Goal: Task Accomplishment & Management: Use online tool/utility

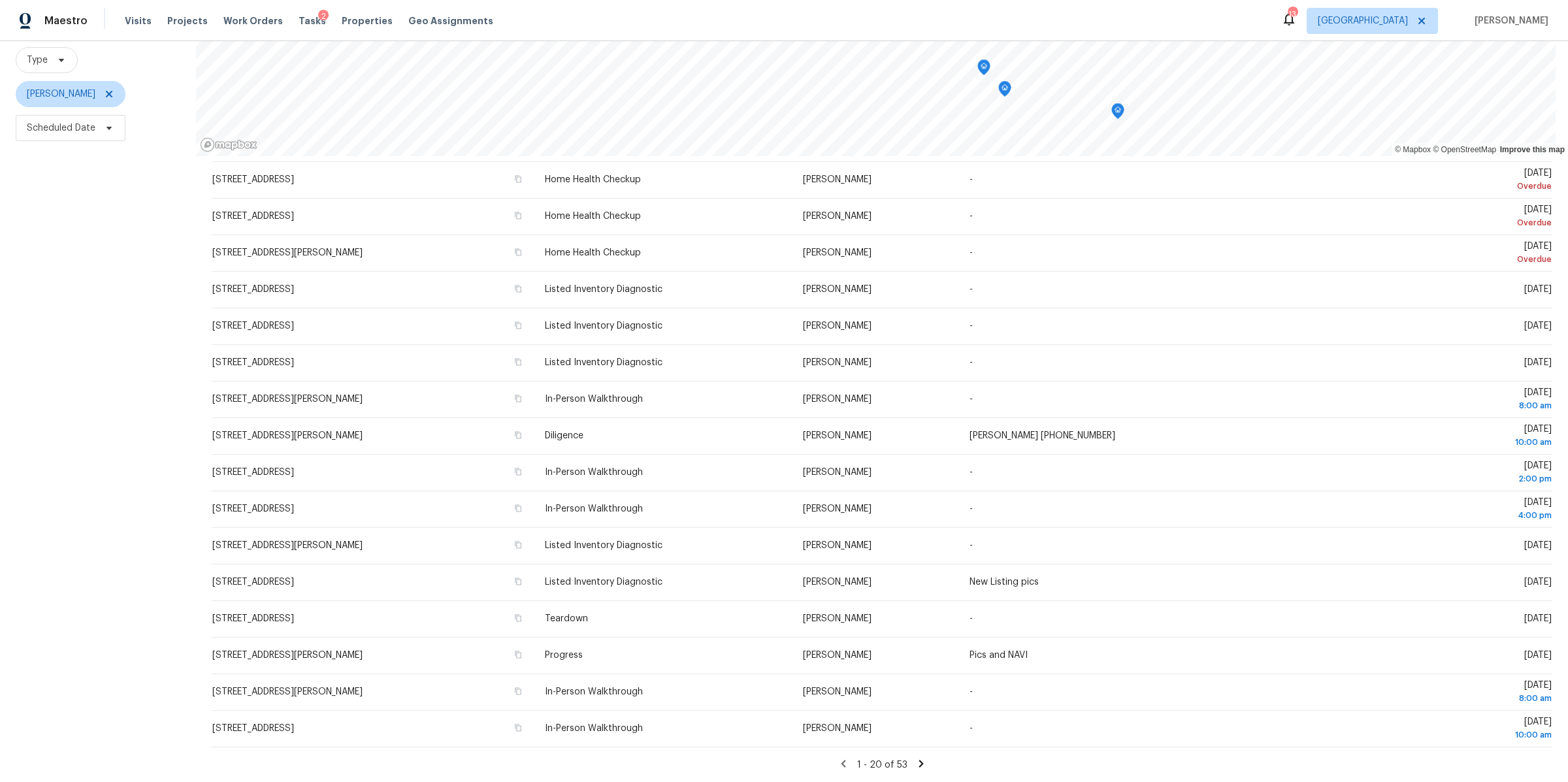
scroll to position [195, 0]
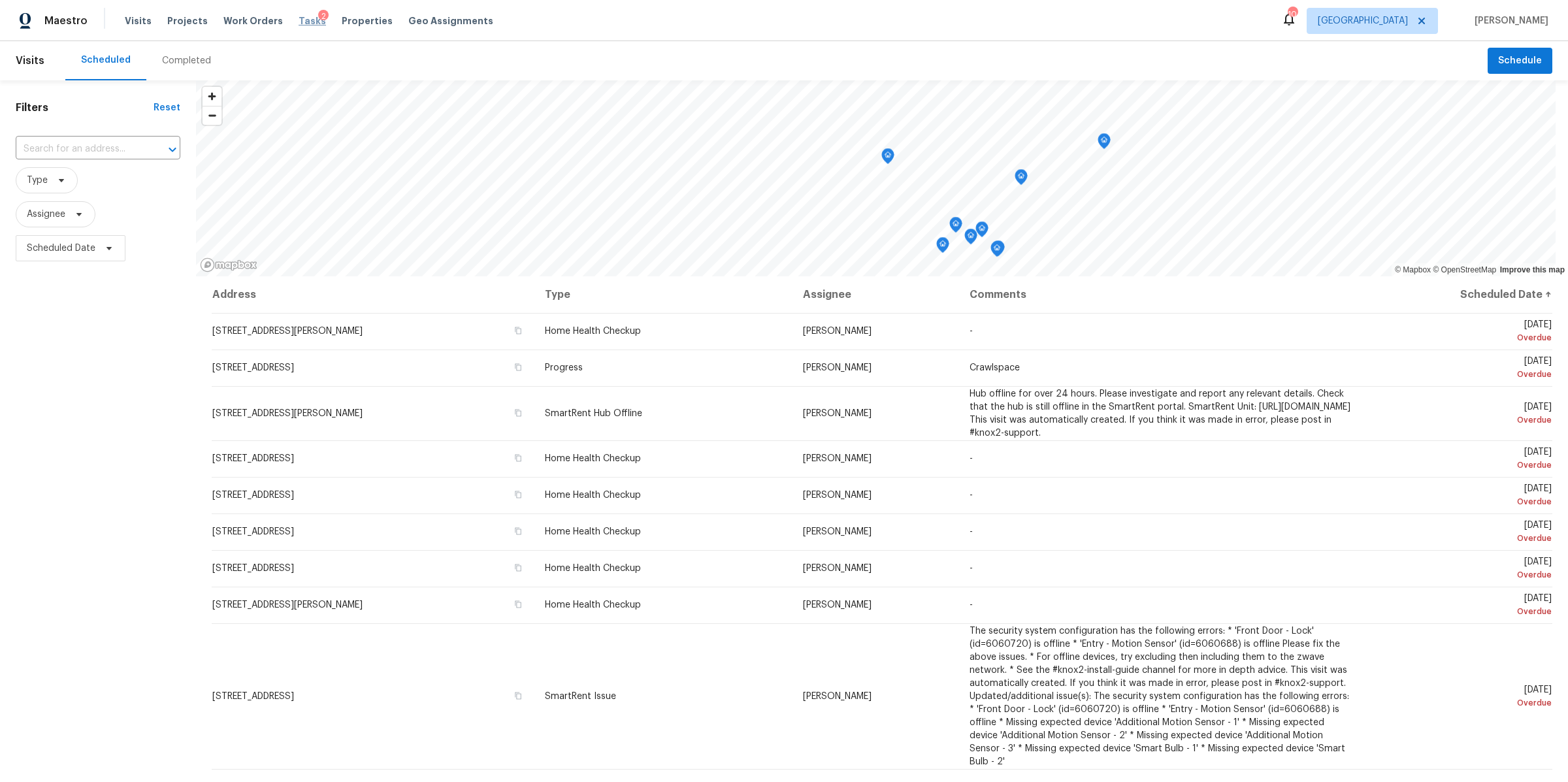
click at [300, 20] on span "Tasks" at bounding box center [312, 21] width 28 height 9
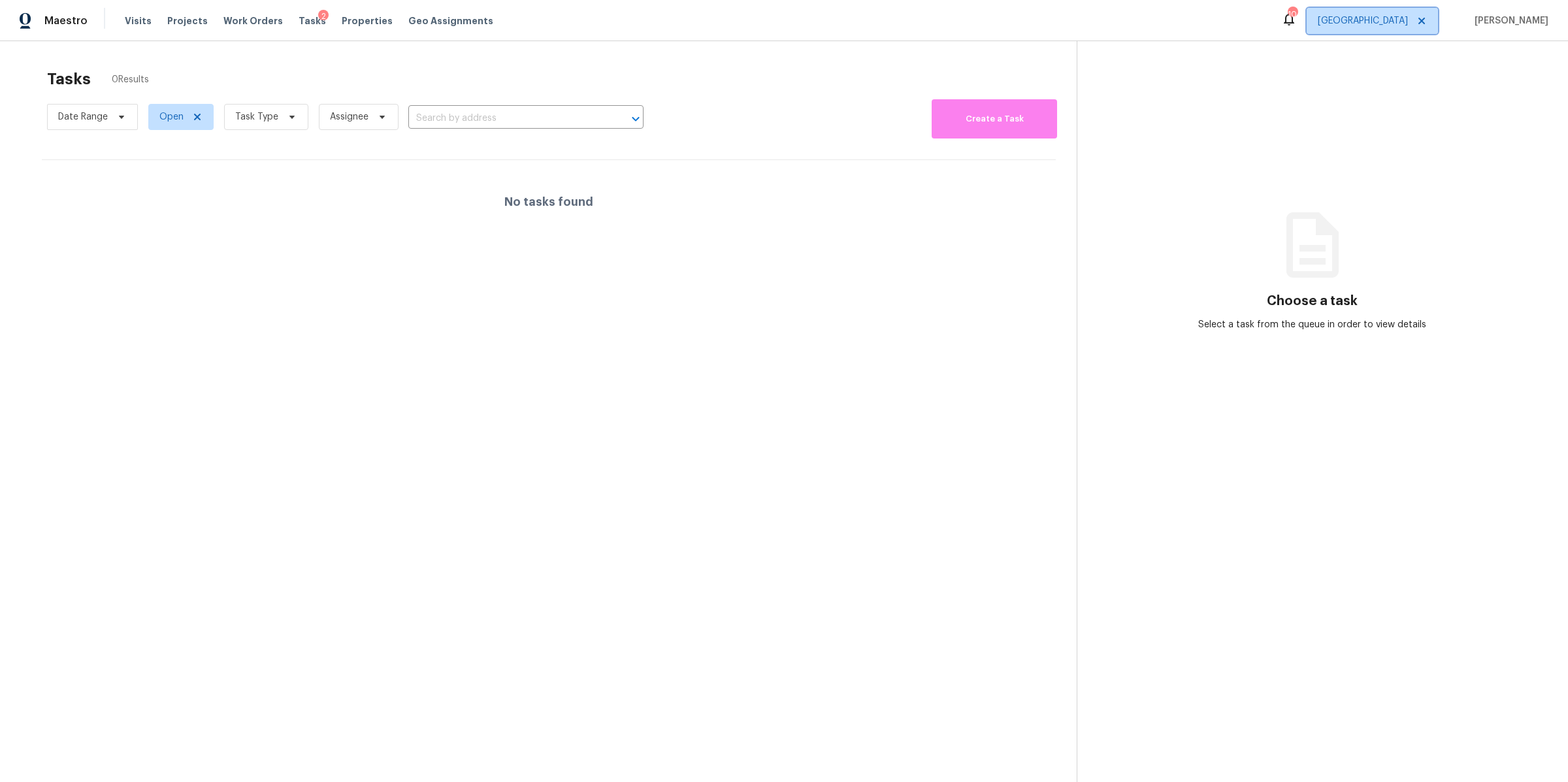
click at [1405, 26] on span "[GEOGRAPHIC_DATA]" at bounding box center [1363, 21] width 90 height 13
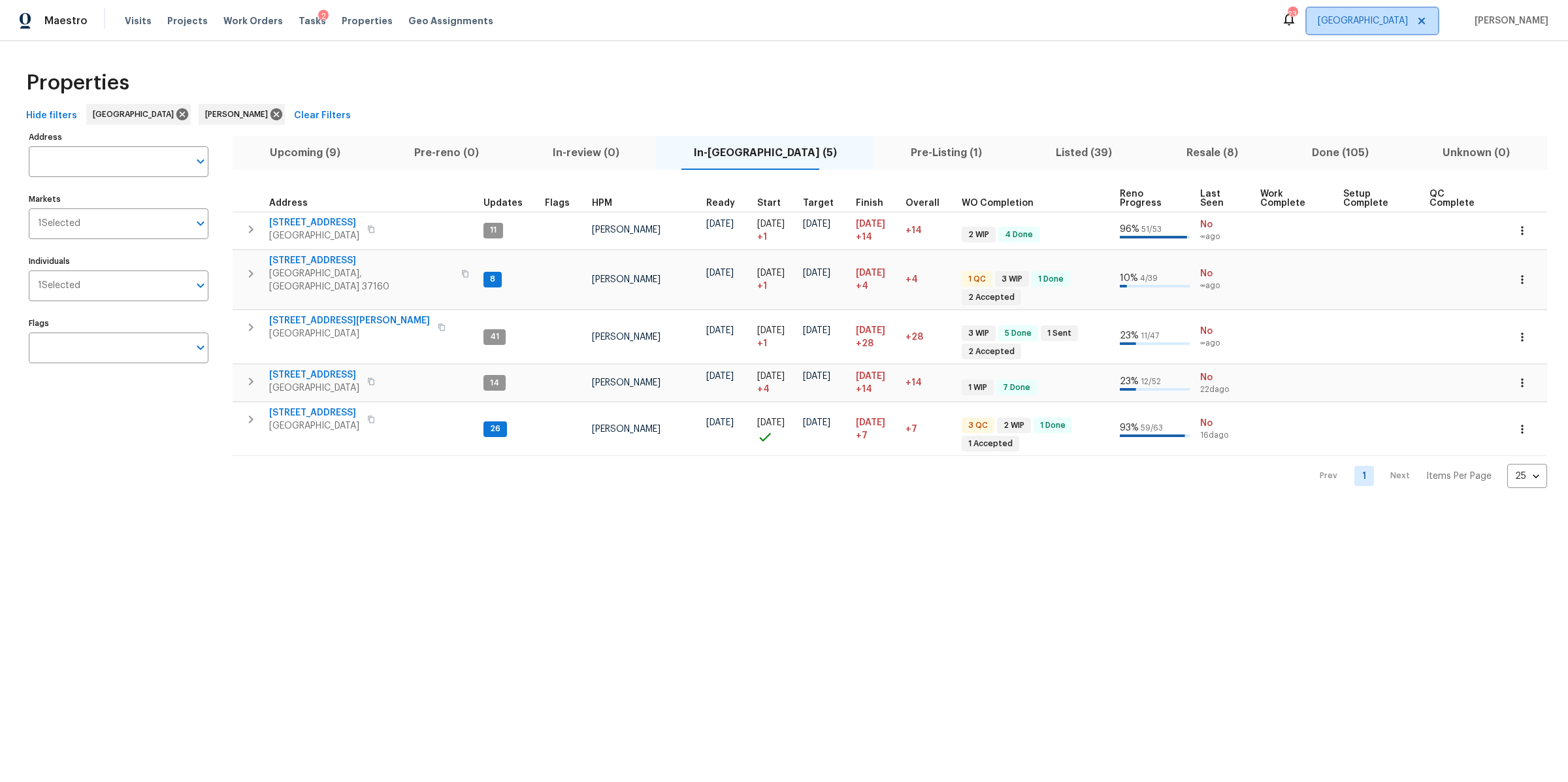
click at [1399, 25] on span "[GEOGRAPHIC_DATA]" at bounding box center [1363, 21] width 90 height 13
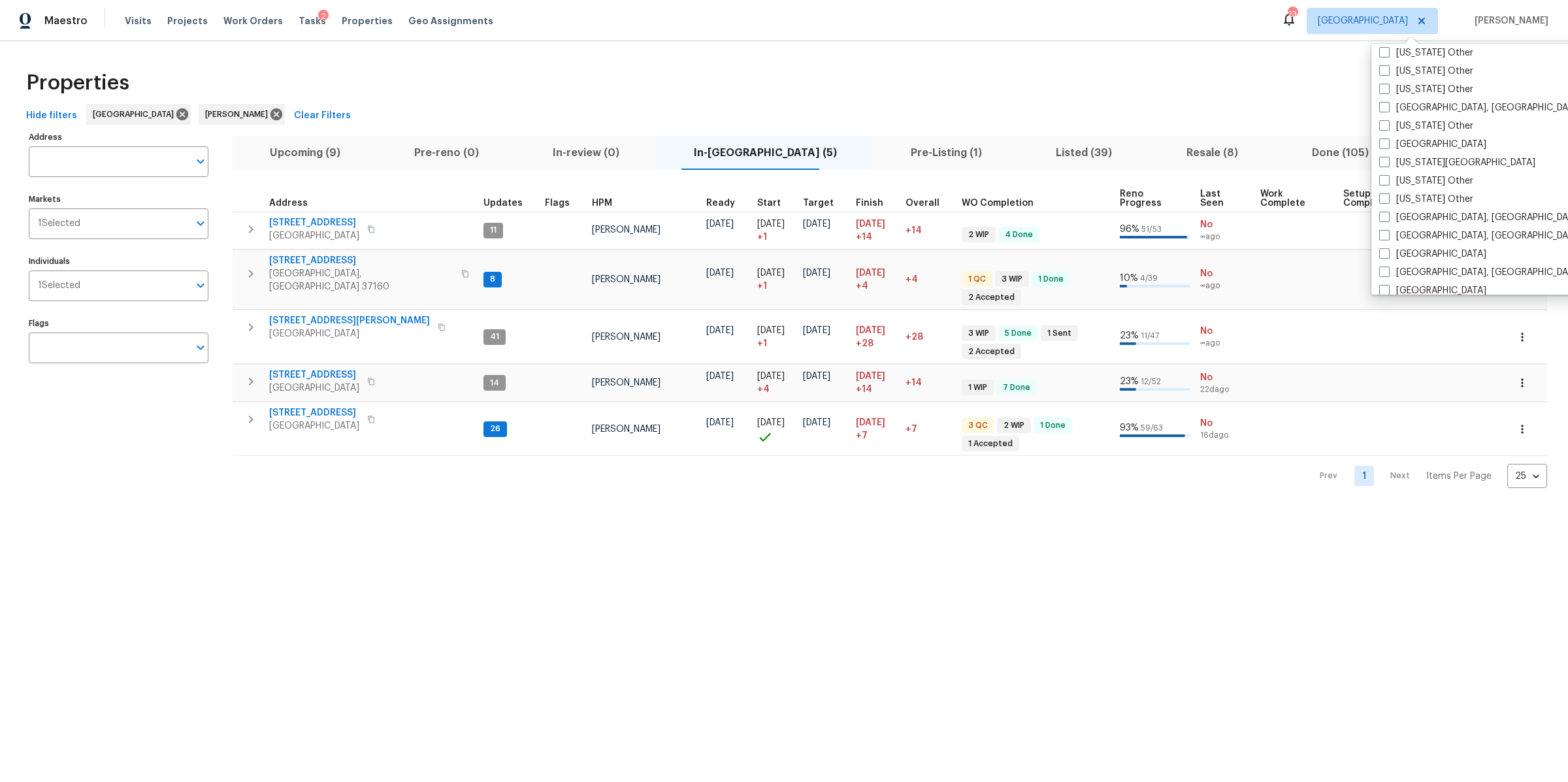
scroll to position [778, 0]
click at [1407, 83] on label "Jacksonville" at bounding box center [1433, 85] width 107 height 13
click at [1388, 83] on input "Jacksonville" at bounding box center [1383, 83] width 9 height 9
checkbox input "true"
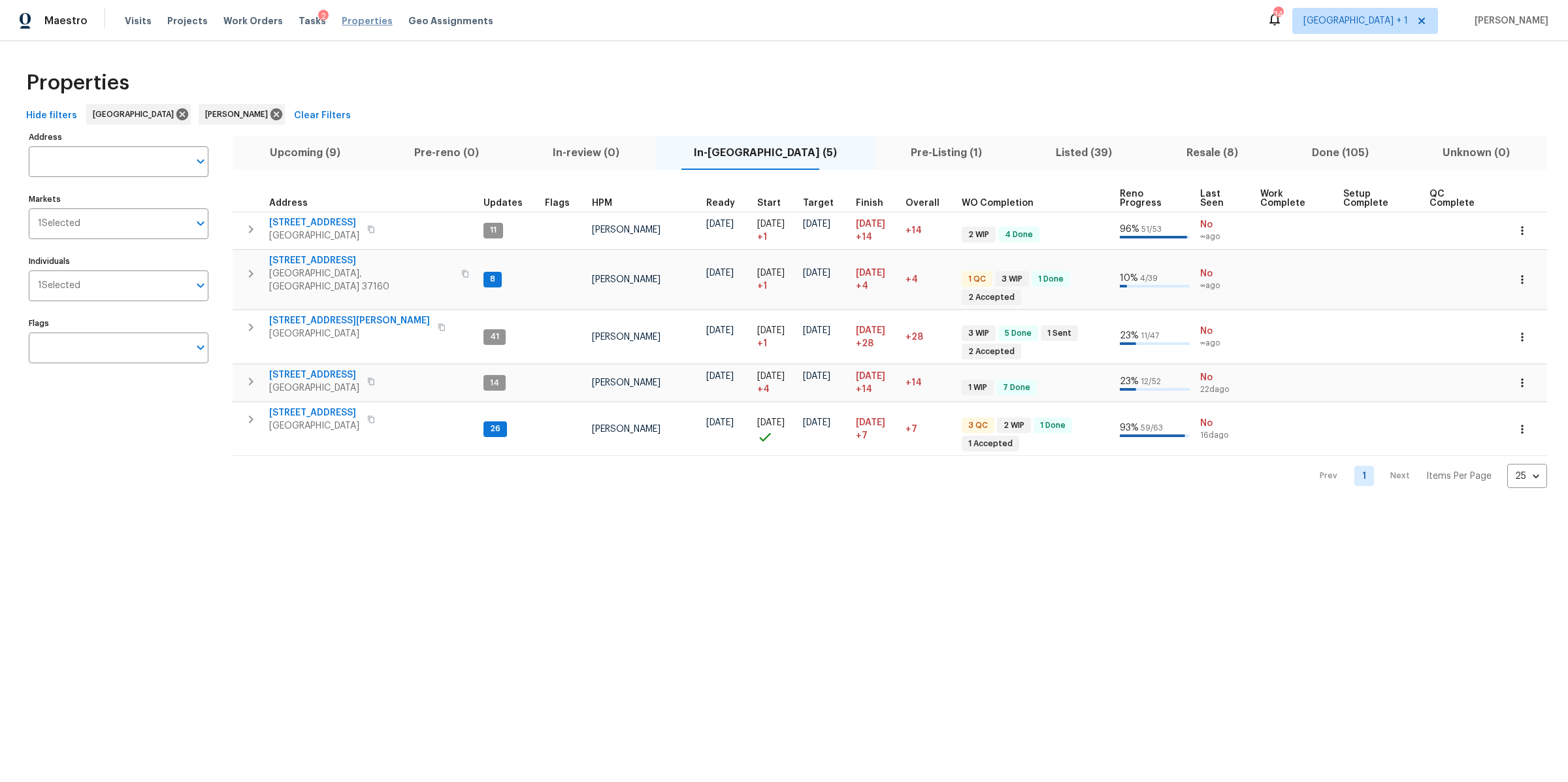
click at [352, 24] on span "Properties" at bounding box center [367, 21] width 51 height 13
click at [299, 19] on span "Tasks" at bounding box center [312, 21] width 28 height 9
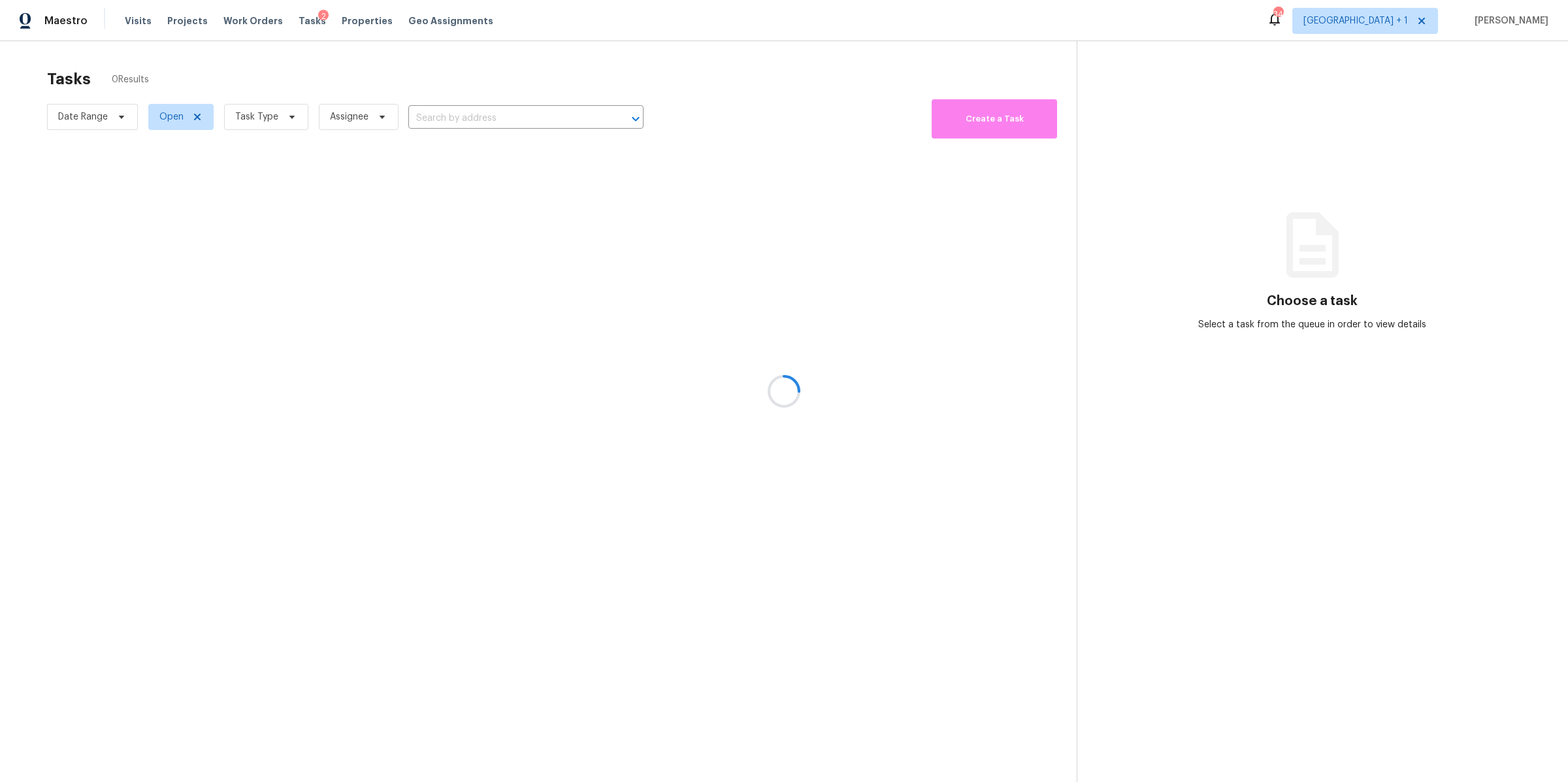
click at [275, 123] on div at bounding box center [784, 391] width 1568 height 782
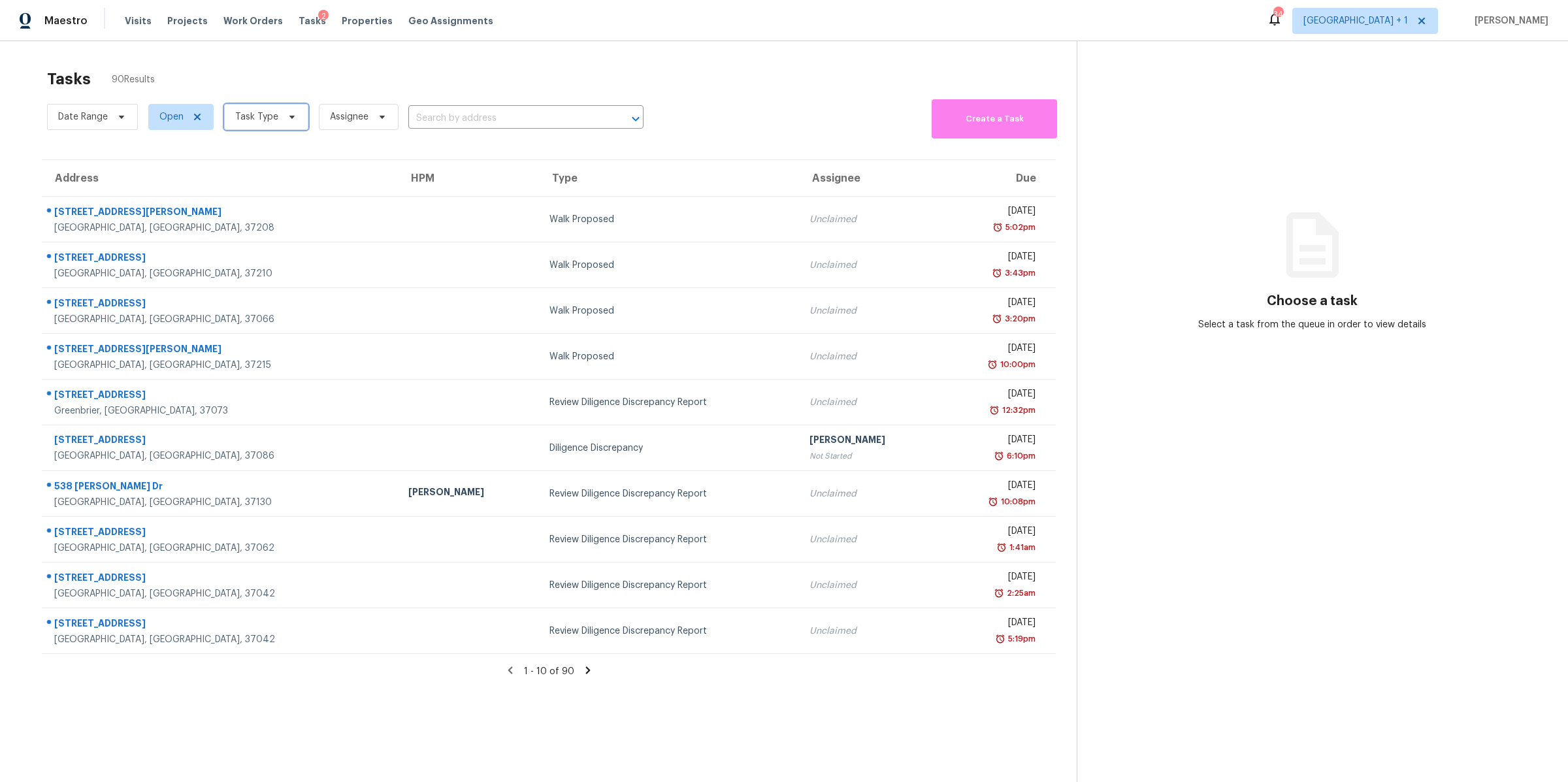
click at [285, 123] on span "Task Type" at bounding box center [267, 117] width 85 height 26
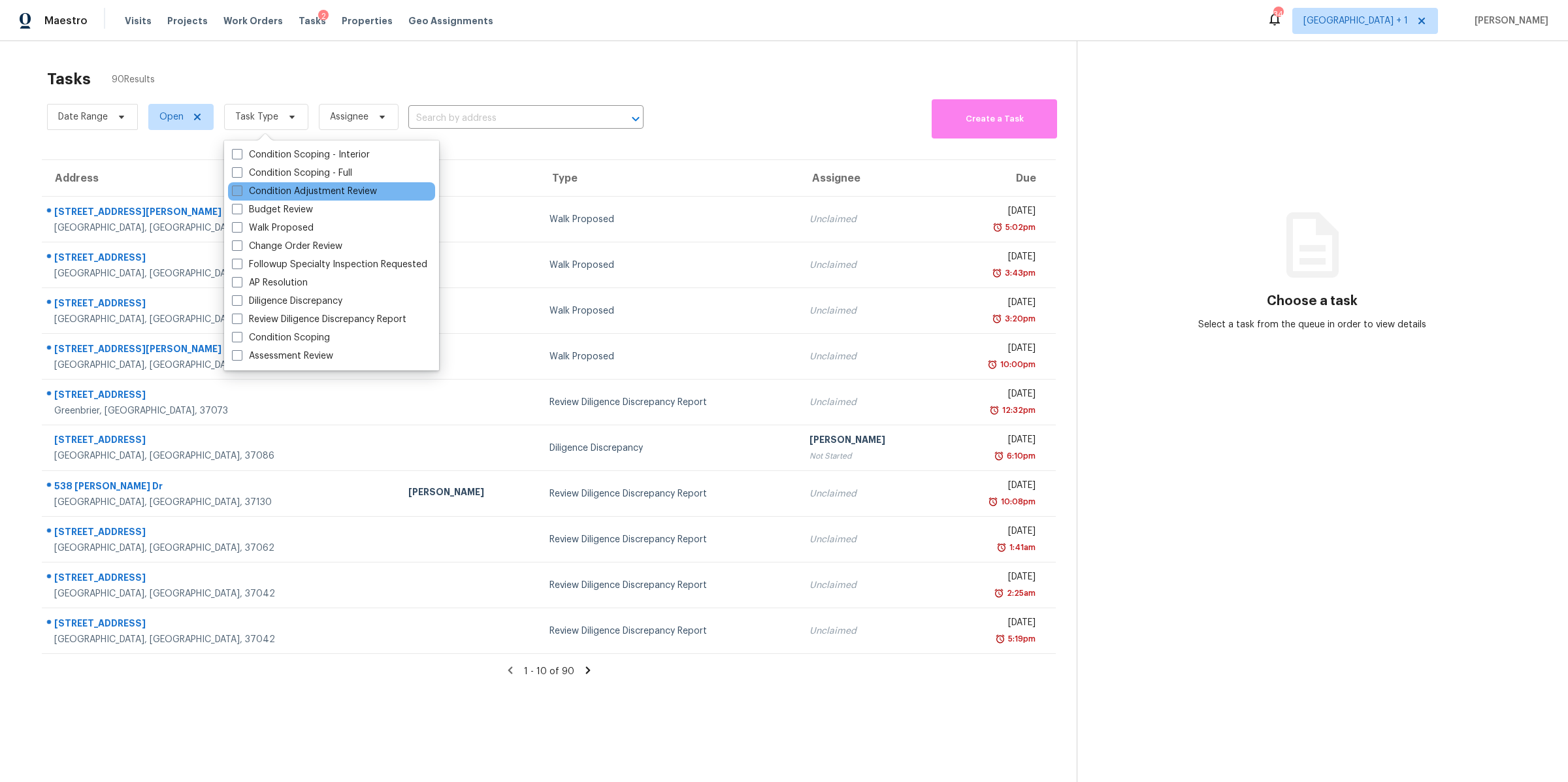
click at [284, 190] on label "Condition Adjustment Review" at bounding box center [305, 191] width 145 height 13
click at [241, 190] on input "Condition Adjustment Review" at bounding box center [236, 189] width 9 height 9
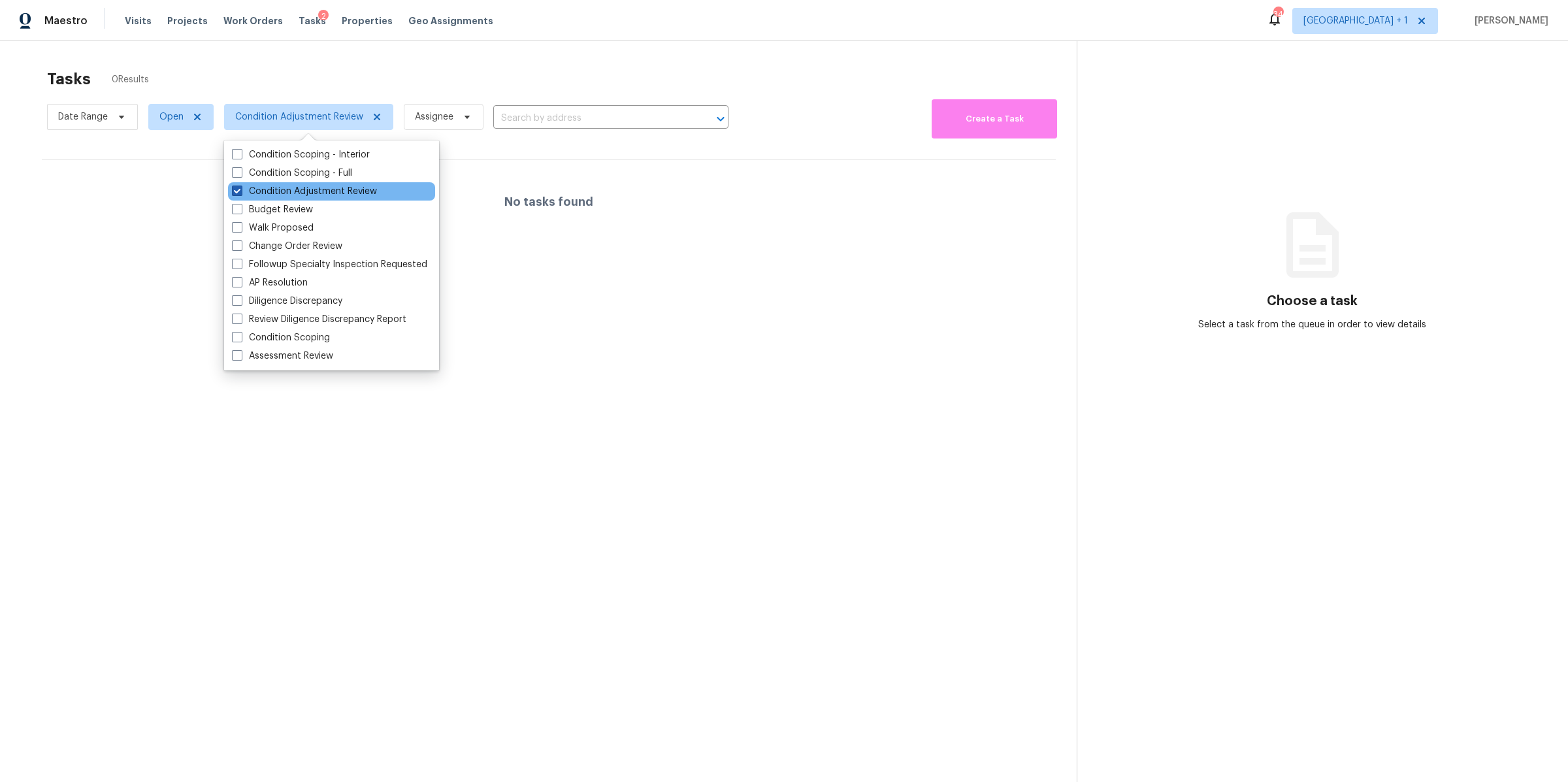
click at [283, 190] on label "Condition Adjustment Review" at bounding box center [305, 191] width 145 height 13
click at [241, 190] on input "Condition Adjustment Review" at bounding box center [236, 189] width 9 height 9
checkbox input "false"
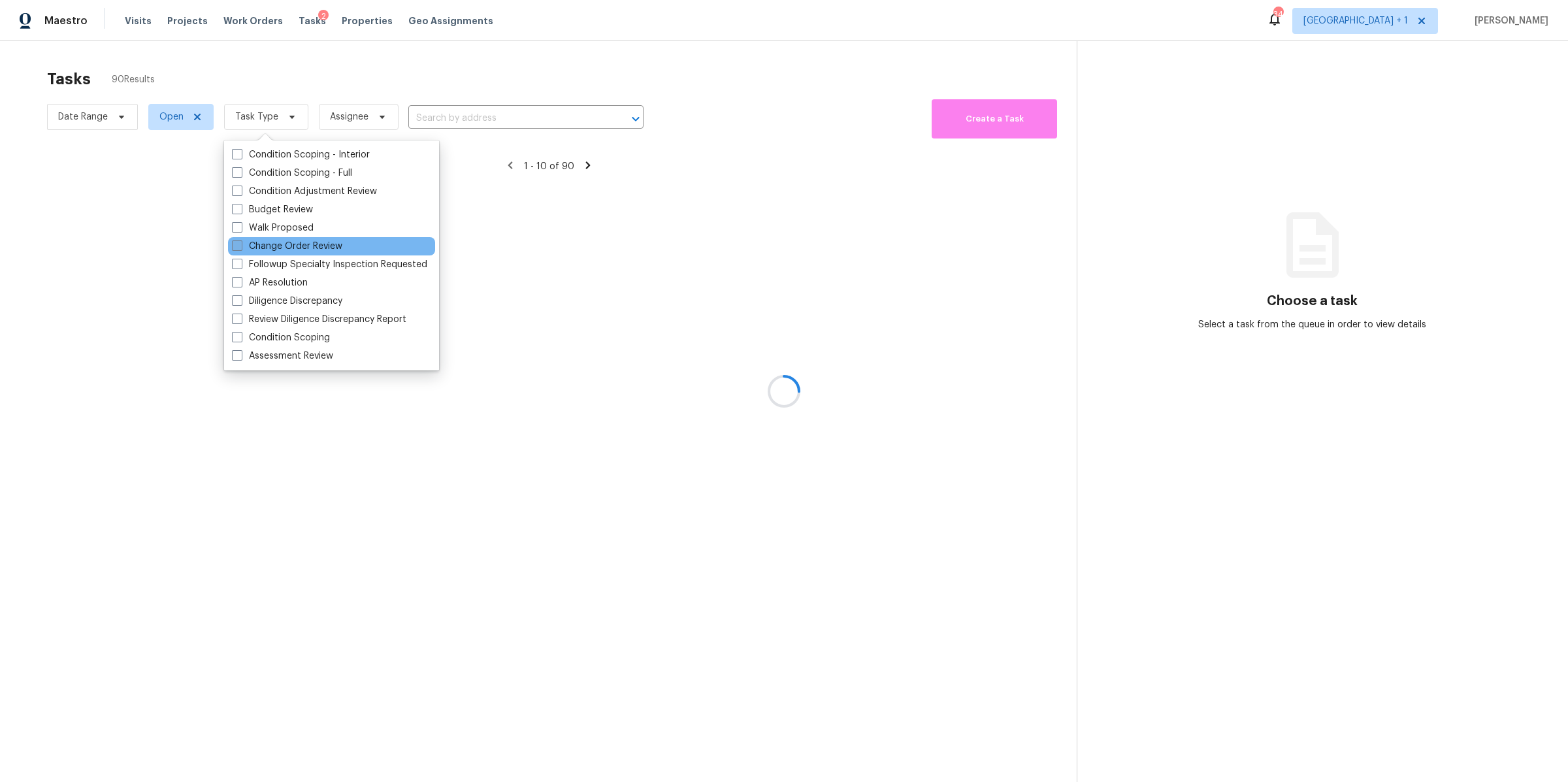
click at [298, 246] on label "Change Order Review" at bounding box center [287, 246] width 110 height 13
click at [241, 246] on input "Change Order Review" at bounding box center [236, 244] width 9 height 9
checkbox input "true"
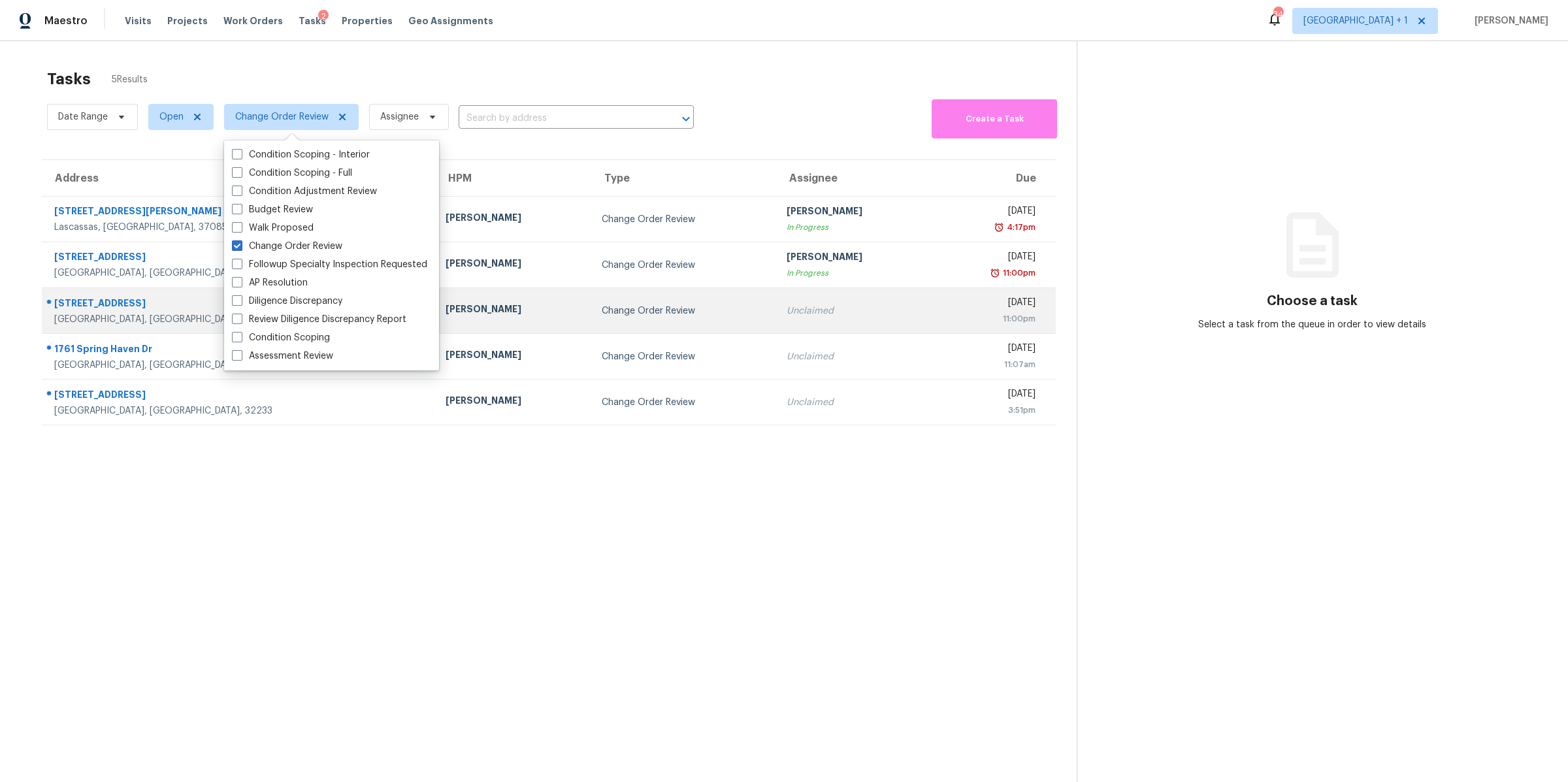
click at [120, 317] on div "Jacksonville, FL, 32206" at bounding box center [239, 319] width 370 height 13
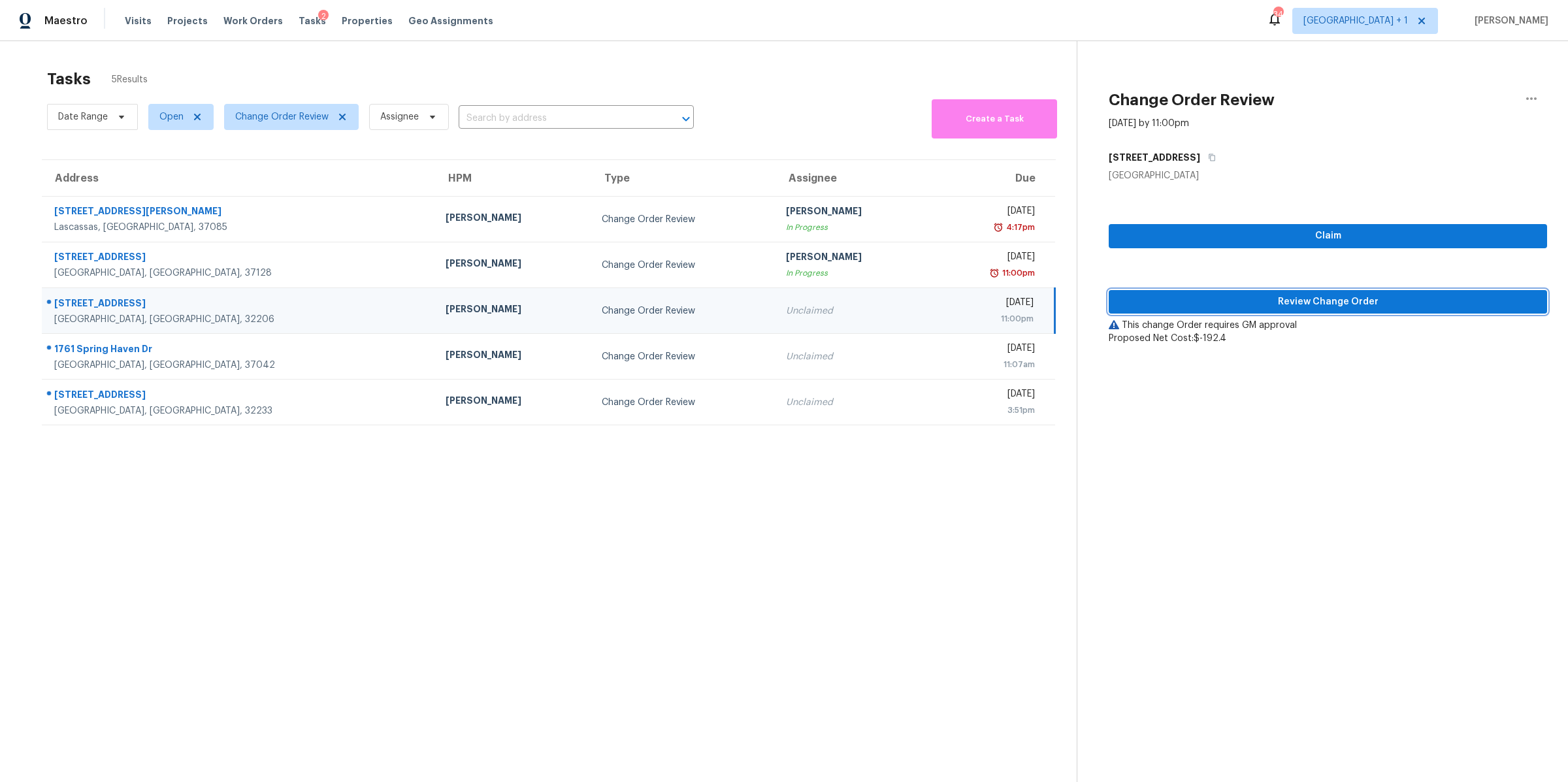
click at [1265, 312] on button "Review Change Order" at bounding box center [1327, 302] width 438 height 24
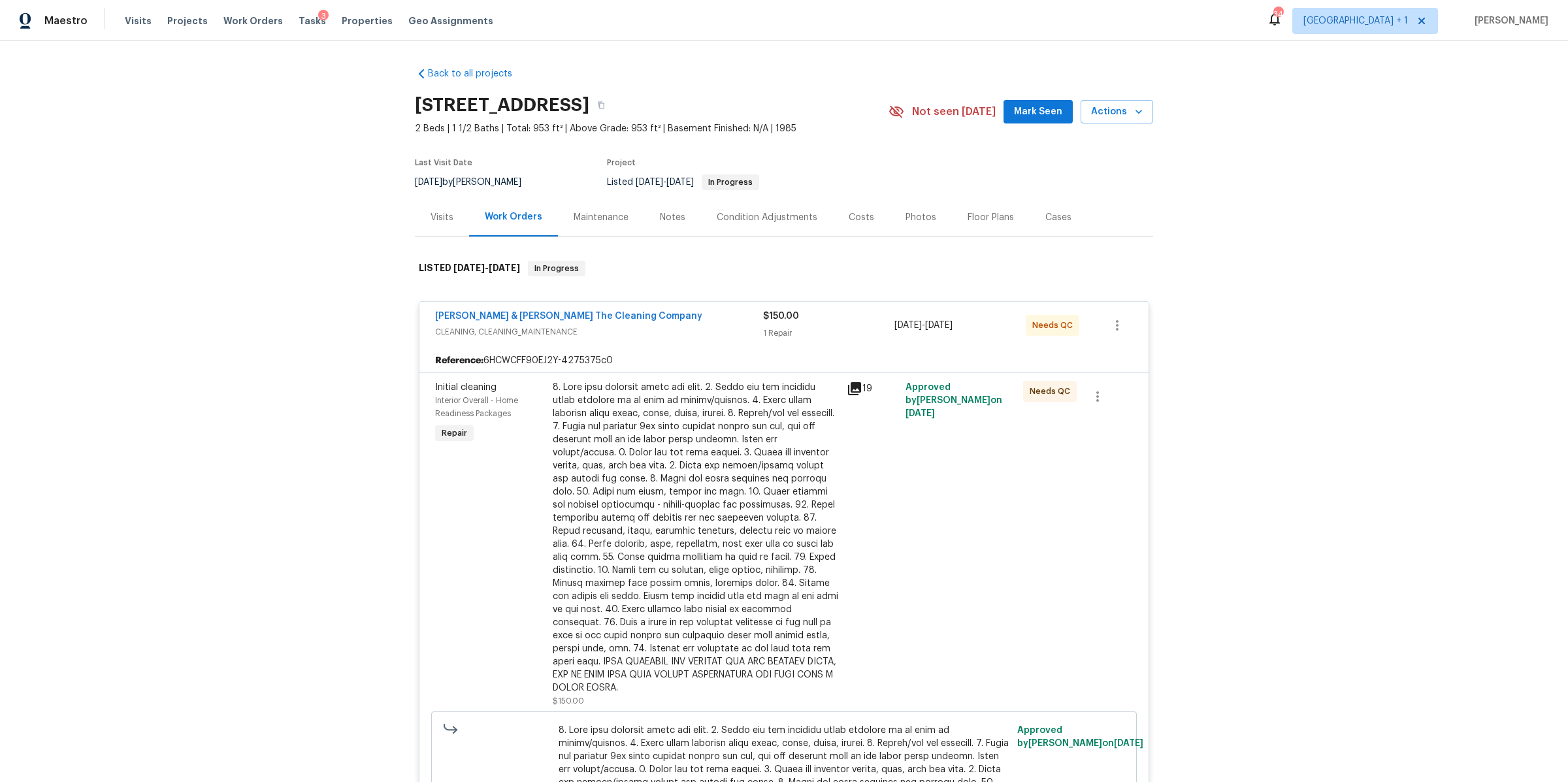
scroll to position [541, 0]
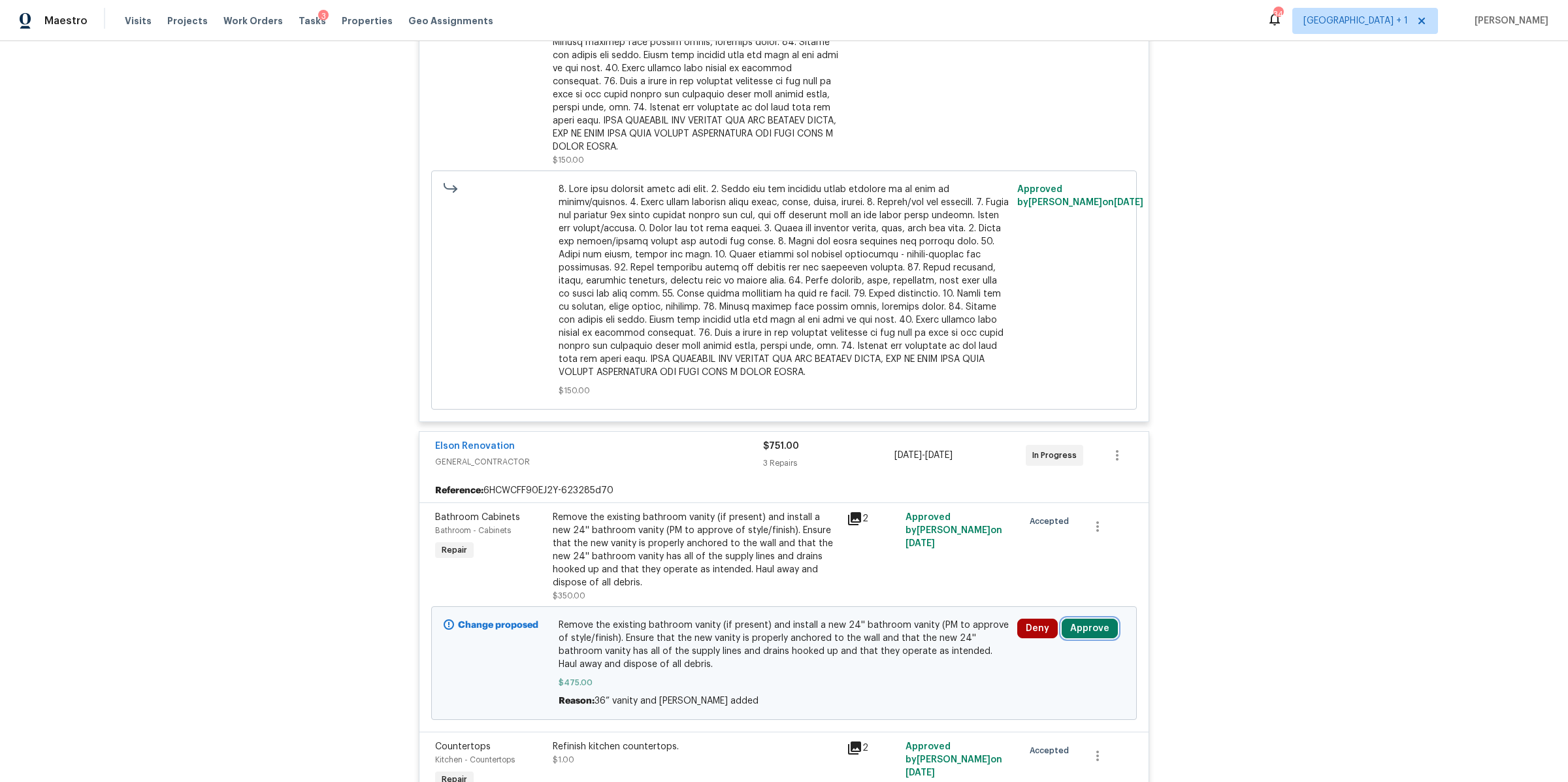
click at [1083, 619] on button "Approve" at bounding box center [1089, 628] width 56 height 20
click at [1018, 568] on button "Approve" at bounding box center [1045, 573] width 79 height 26
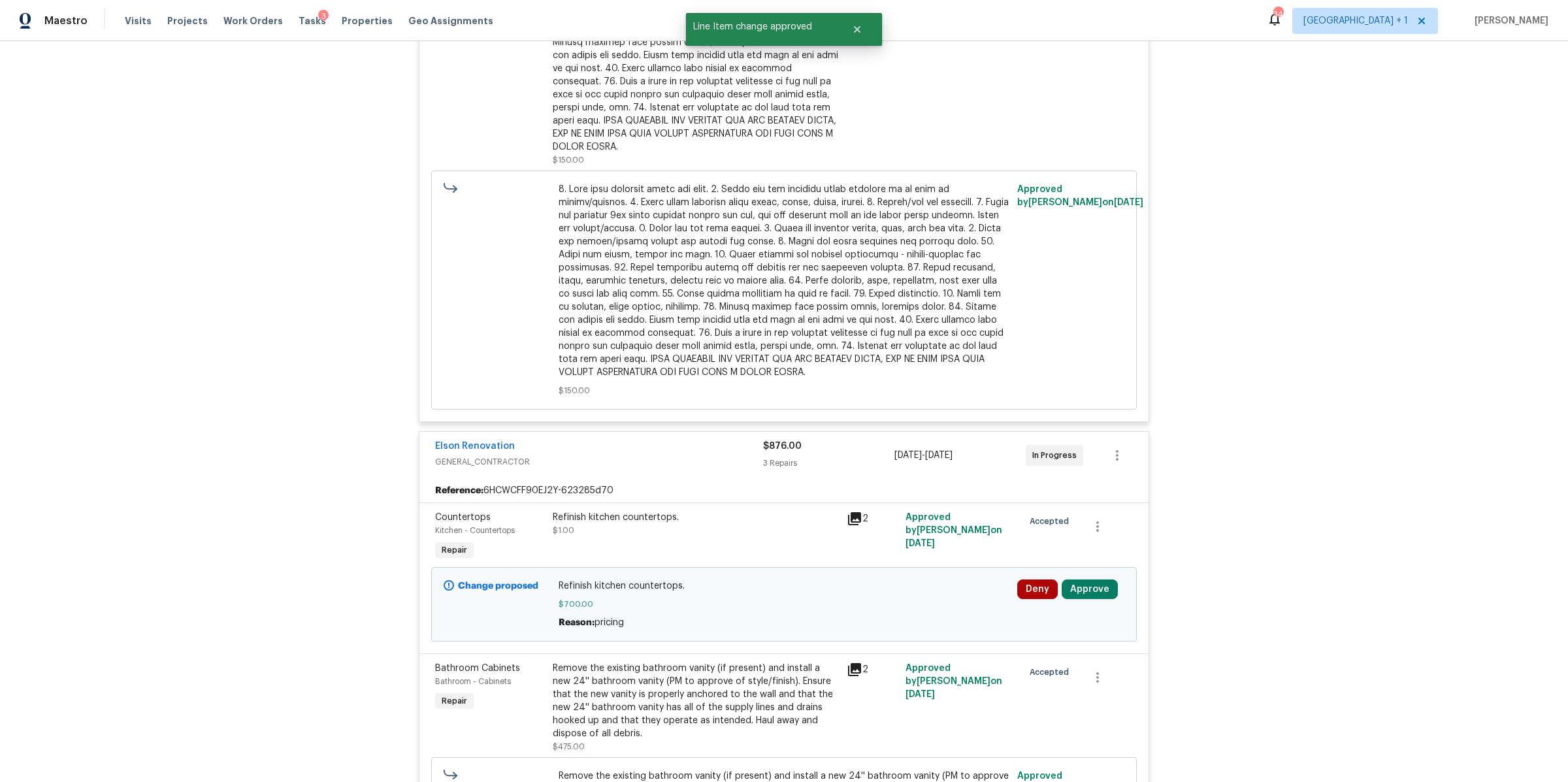
click at [856, 511] on div "2" at bounding box center [872, 519] width 51 height 16
click at [847, 512] on icon at bounding box center [853, 518] width 13 height 13
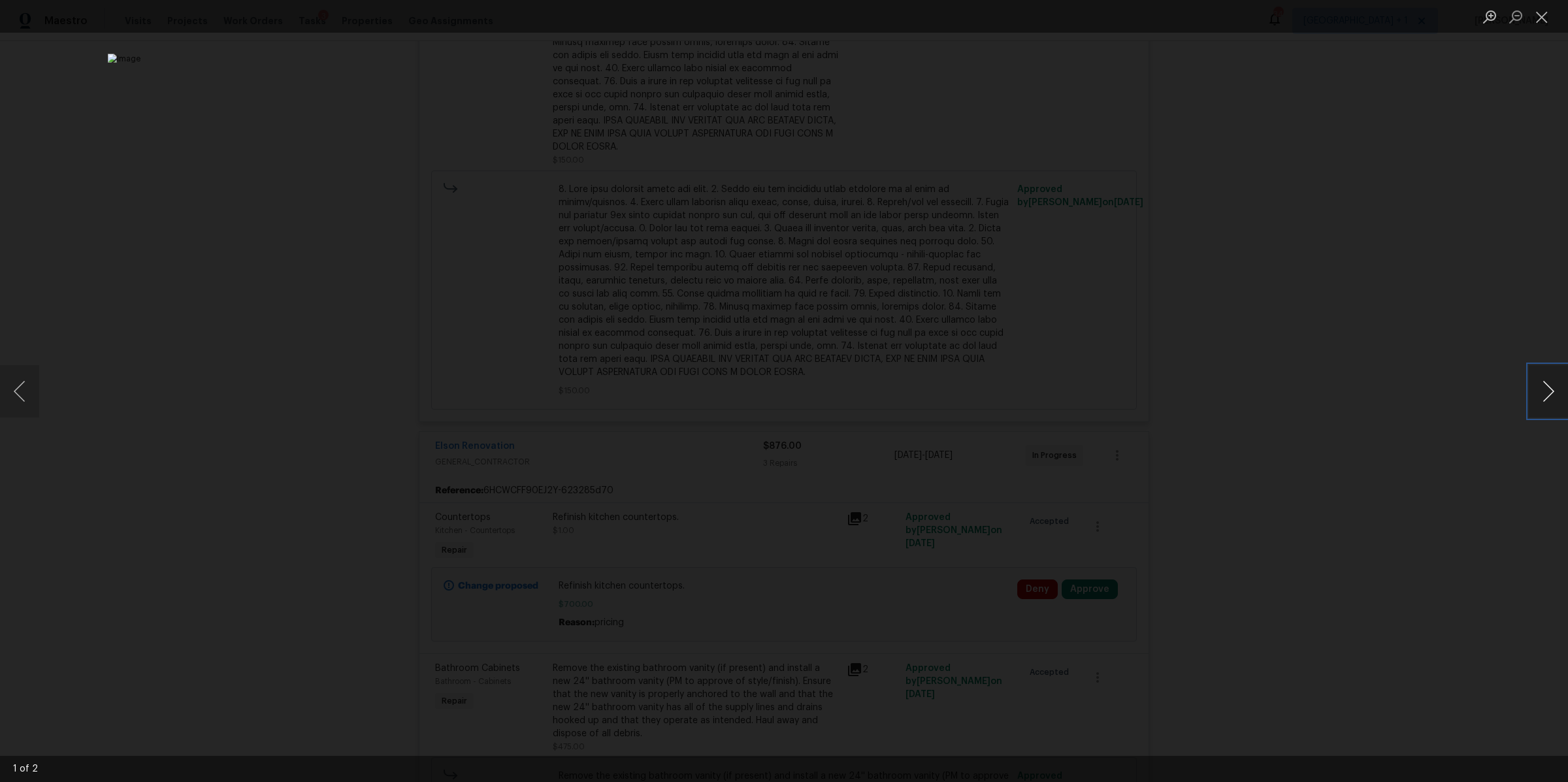
click at [1550, 390] on button "Next image" at bounding box center [1547, 391] width 39 height 53
click at [1549, 389] on button "Next image" at bounding box center [1547, 391] width 39 height 53
click at [1412, 391] on div "Lightbox" at bounding box center [784, 391] width 1568 height 782
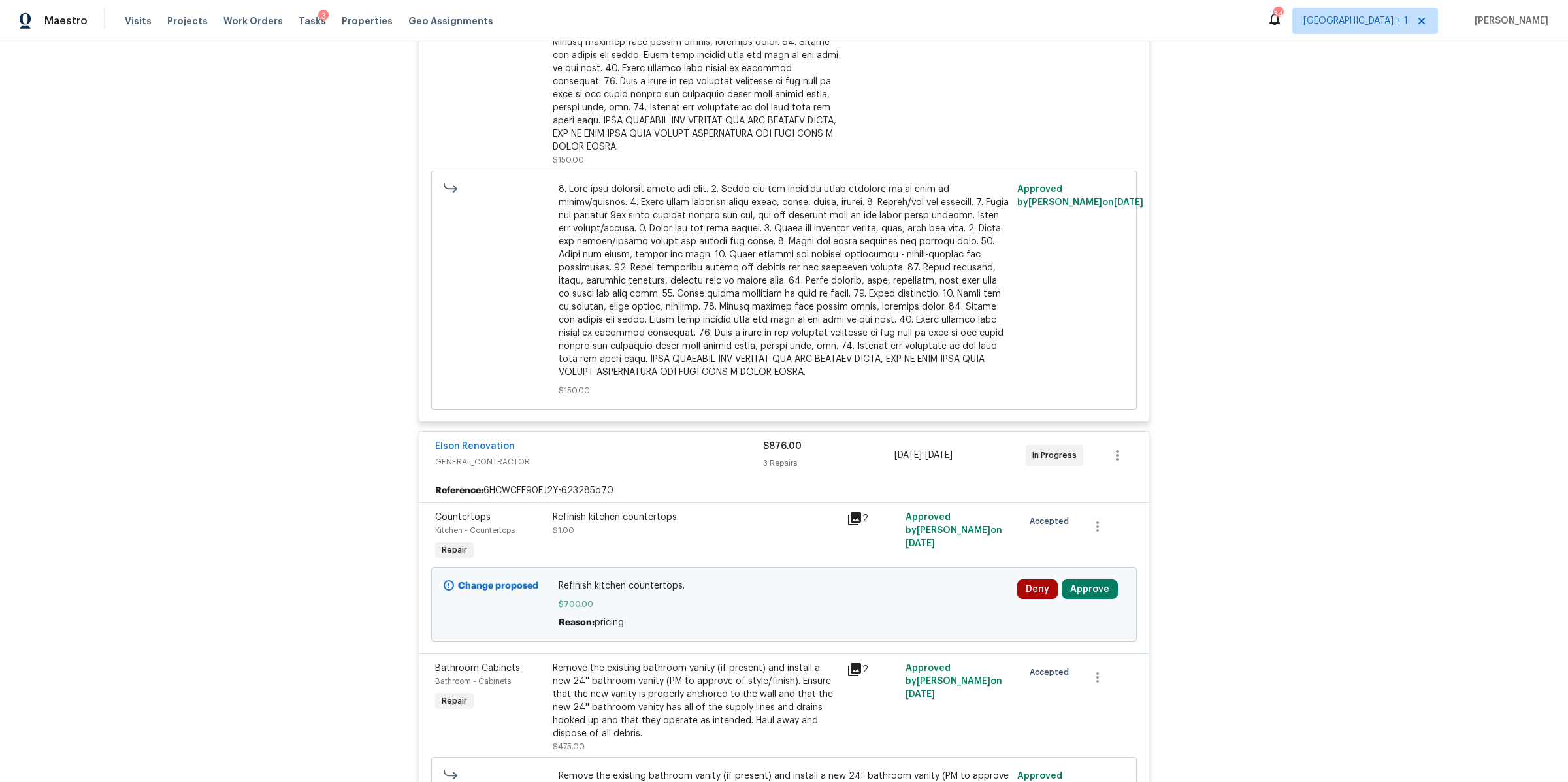
click at [1412, 391] on div "Back to all projects 111 E 1st St Apt 10, Jacksonville, FL 32206 2 Beds | 1 1/2…" at bounding box center [784, 412] width 1568 height 741
click at [1102, 579] on button "Approve" at bounding box center [1089, 589] width 56 height 20
click at [1012, 525] on button "Approve" at bounding box center [1045, 533] width 79 height 26
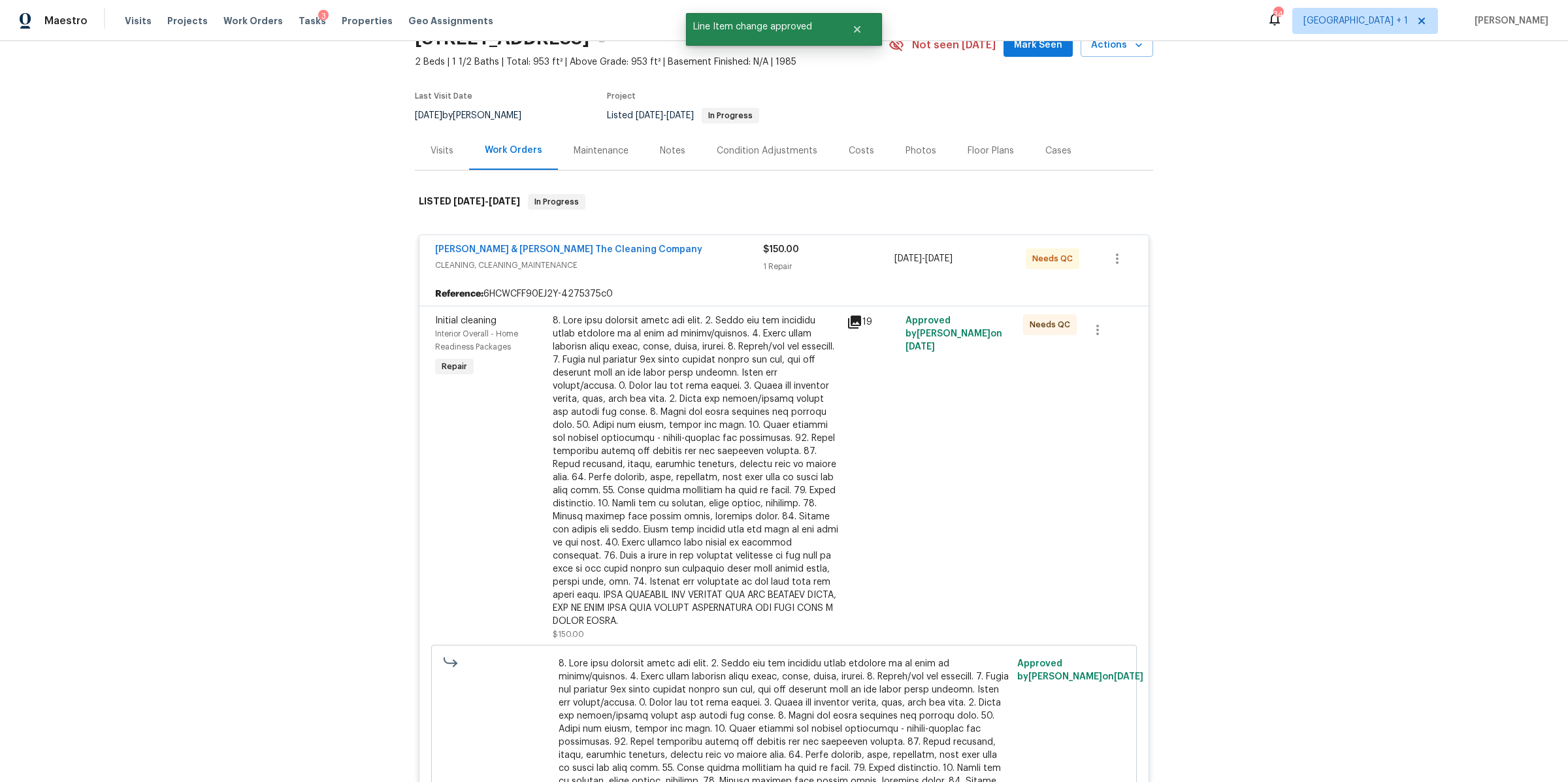
scroll to position [0, 0]
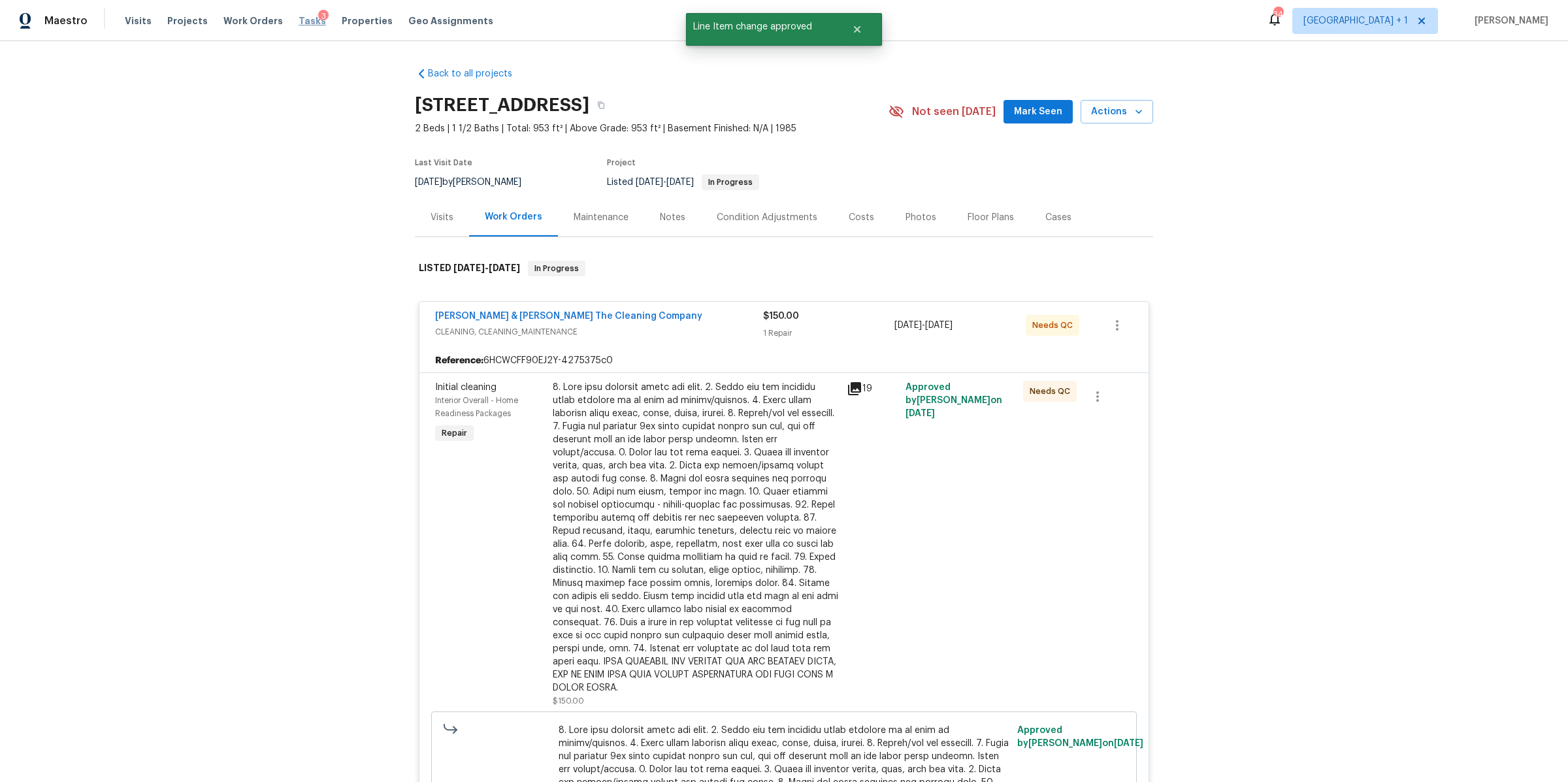
click at [299, 22] on span "Tasks" at bounding box center [312, 21] width 28 height 9
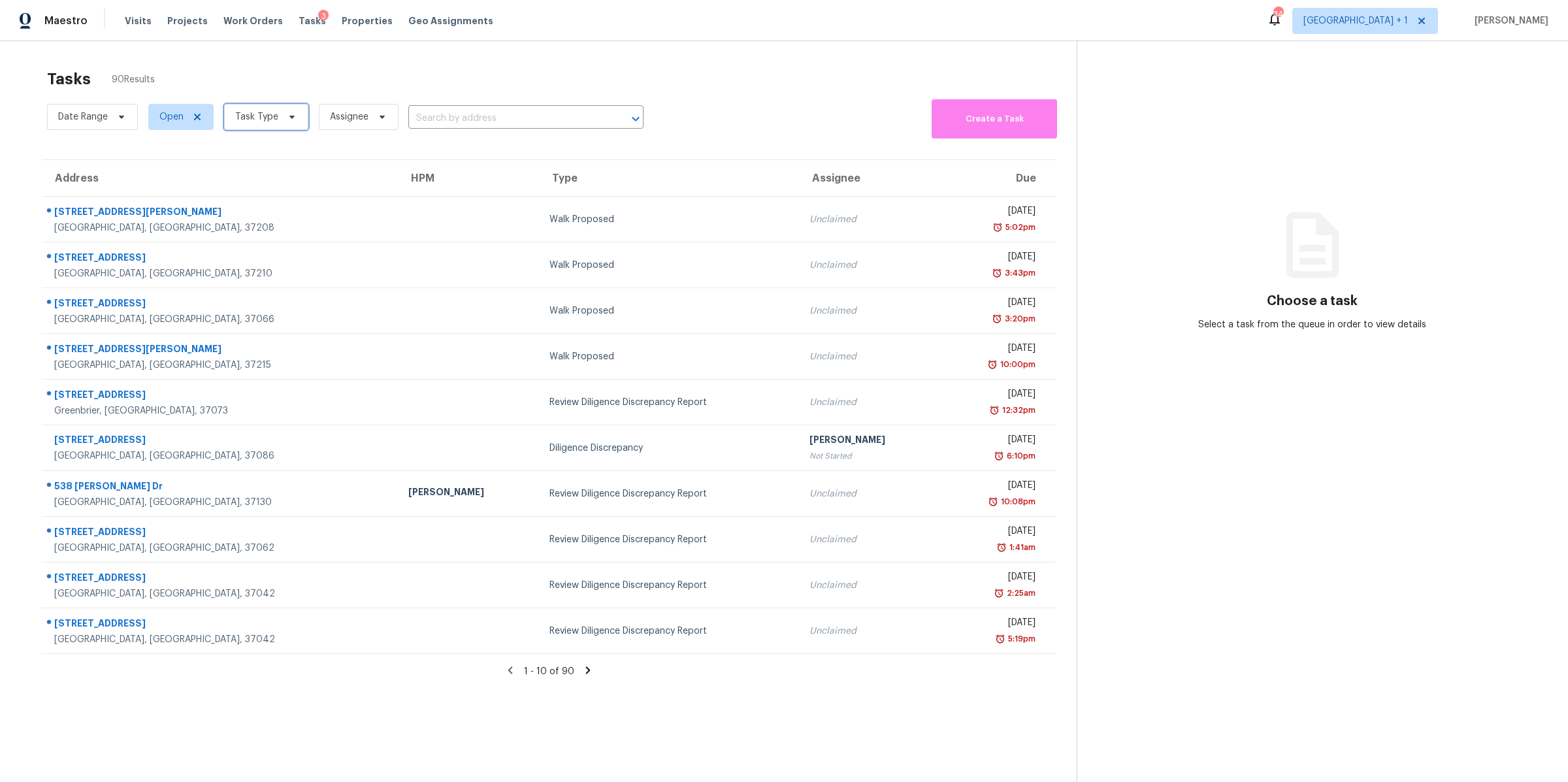
click at [283, 119] on span at bounding box center [290, 117] width 15 height 10
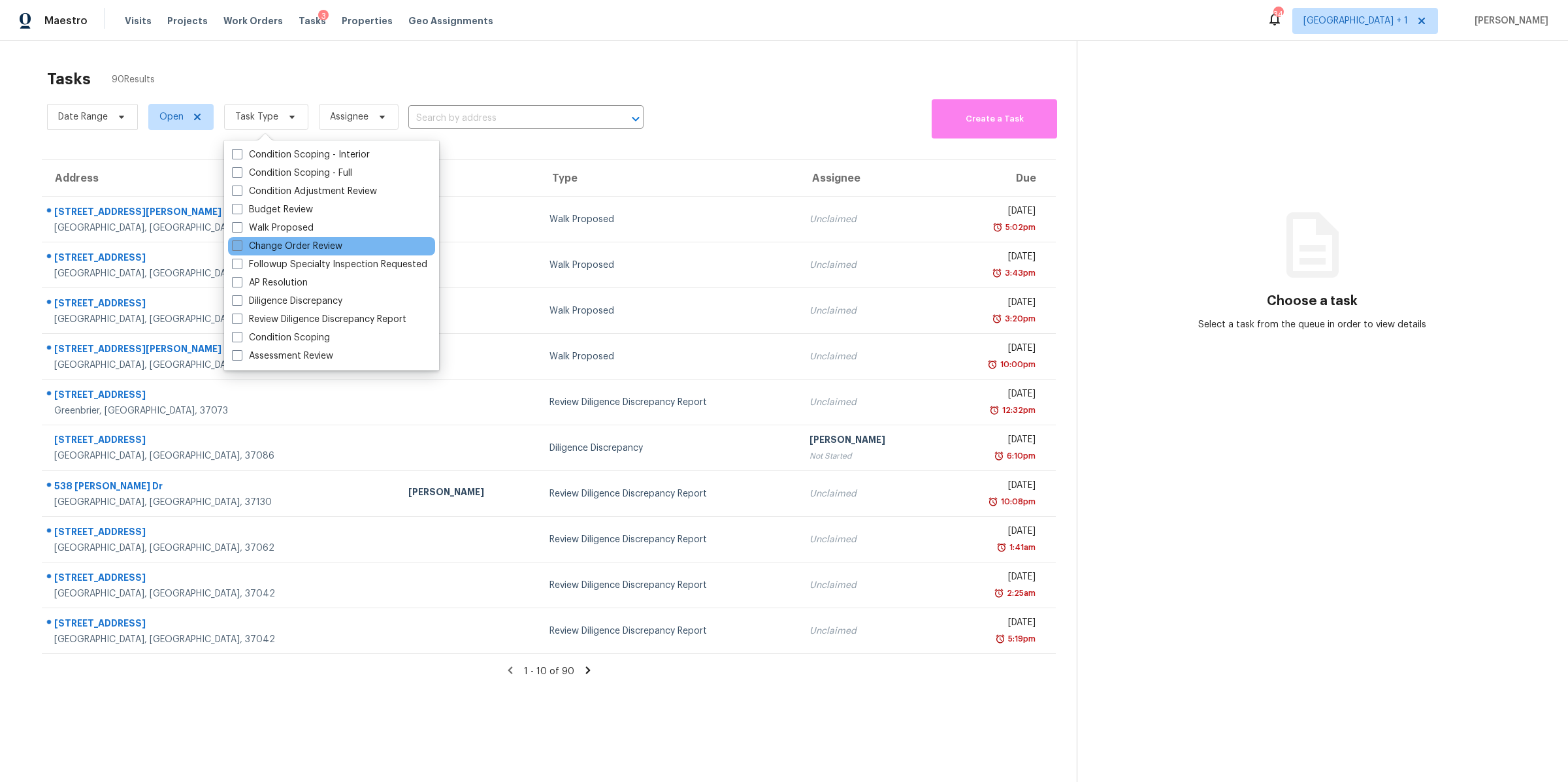
click at [311, 244] on label "Change Order Review" at bounding box center [287, 246] width 110 height 13
click at [241, 244] on input "Change Order Review" at bounding box center [236, 244] width 9 height 9
checkbox input "true"
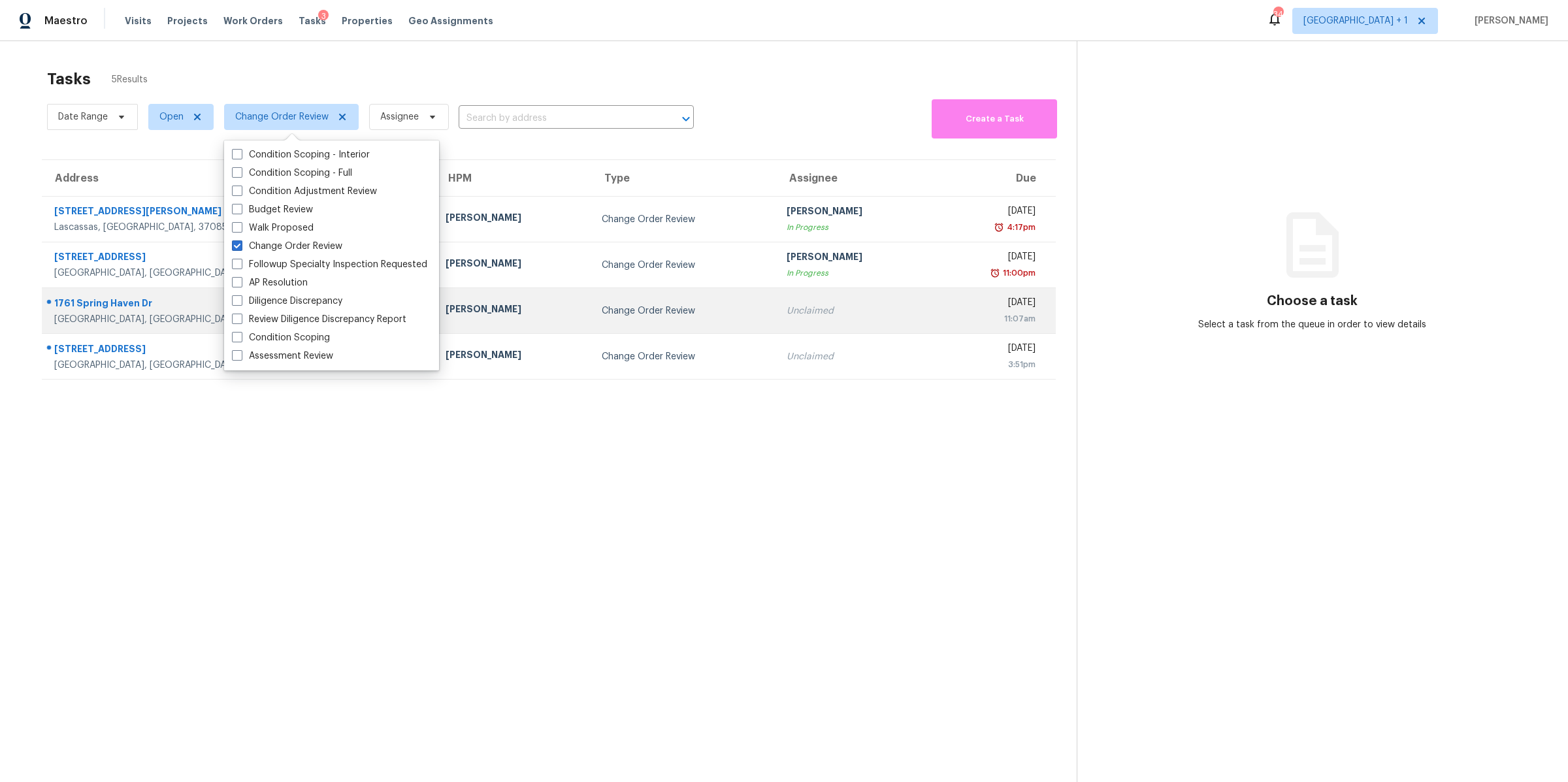
click at [136, 305] on div "1761 Spring Haven Dr" at bounding box center [239, 305] width 370 height 16
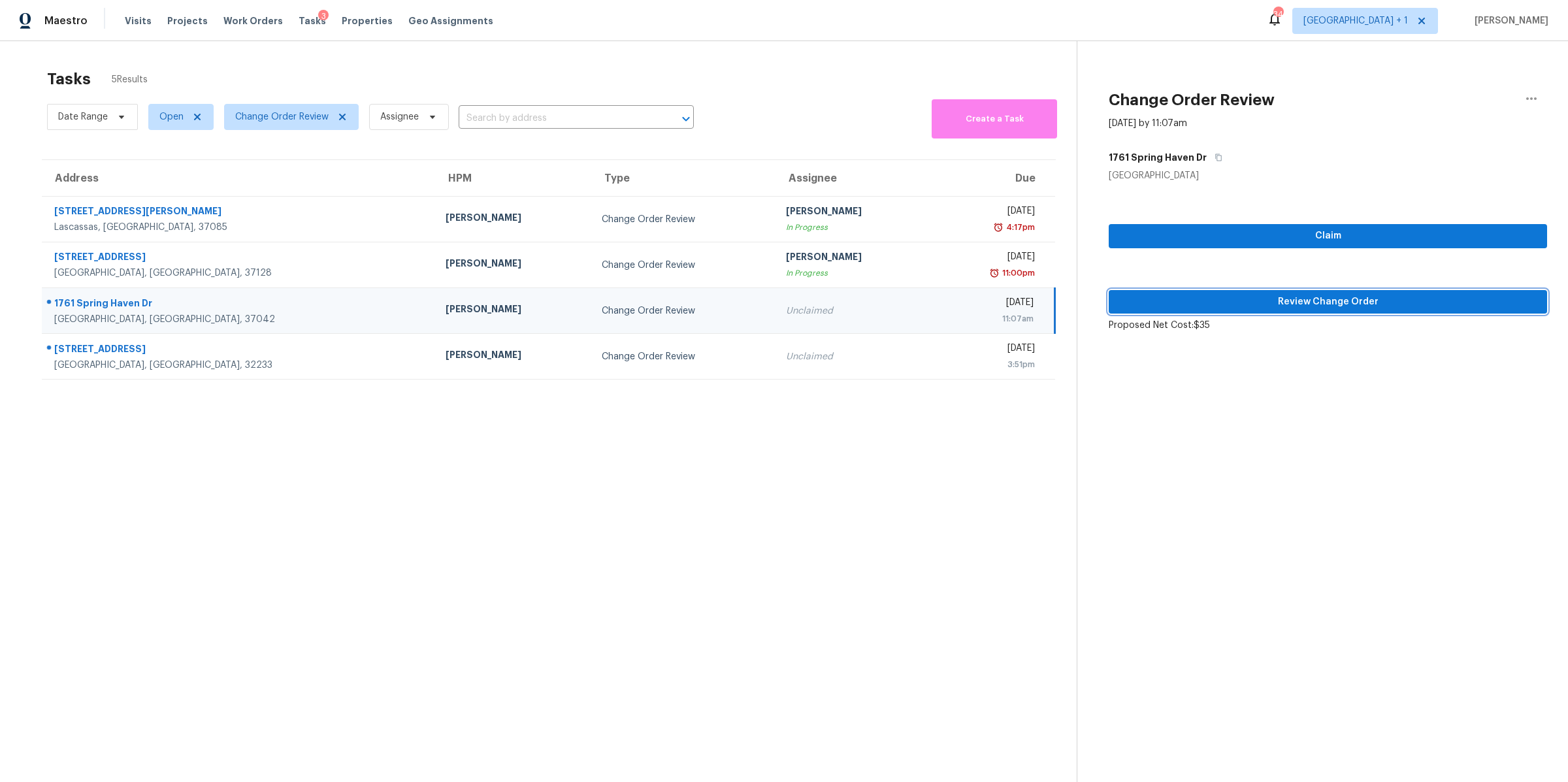
click at [1262, 296] on span "Review Change Order" at bounding box center [1328, 302] width 418 height 16
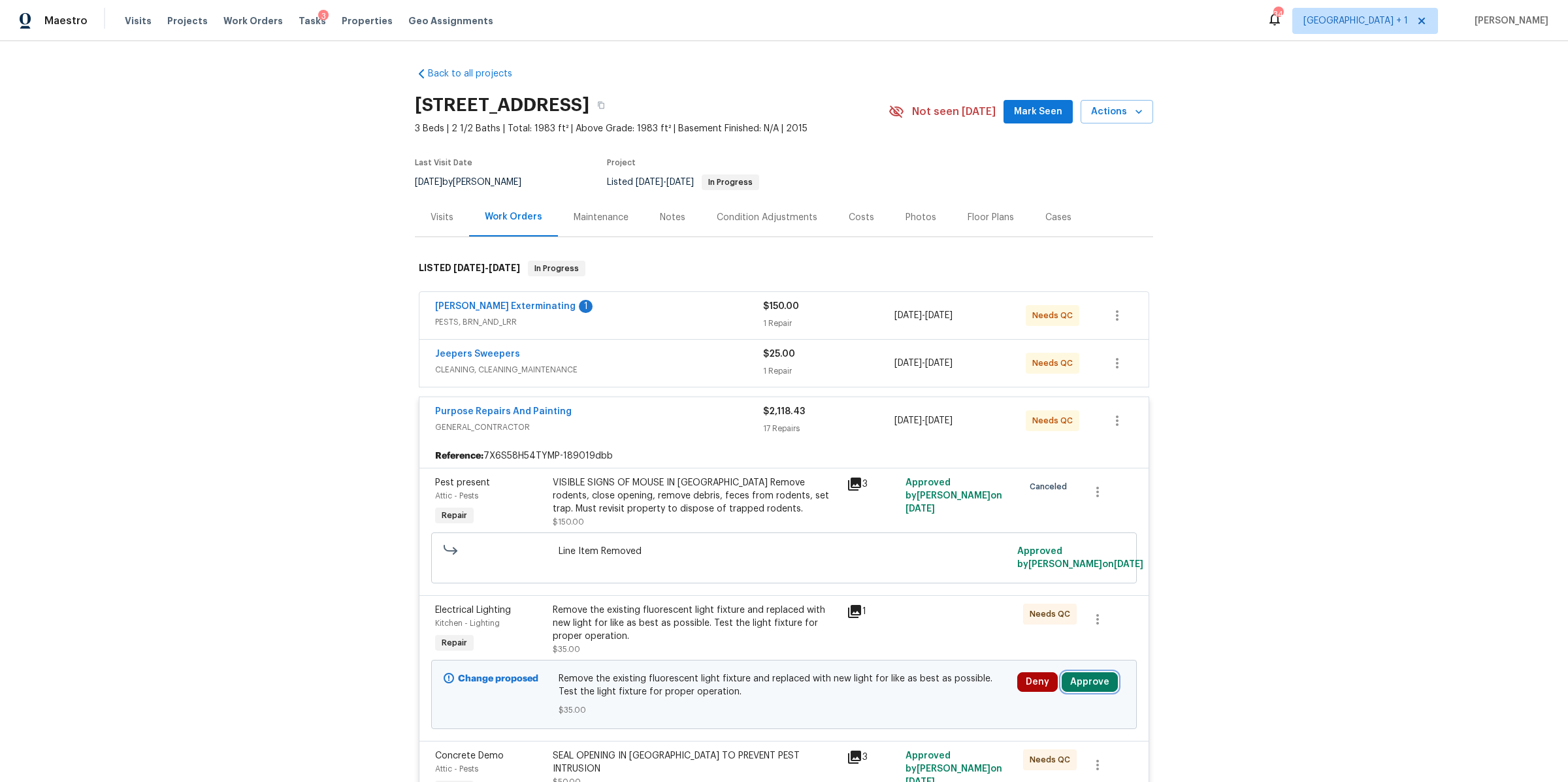
click at [1083, 681] on button "Approve" at bounding box center [1089, 682] width 56 height 20
click at [1055, 648] on button "Approve" at bounding box center [1045, 640] width 79 height 26
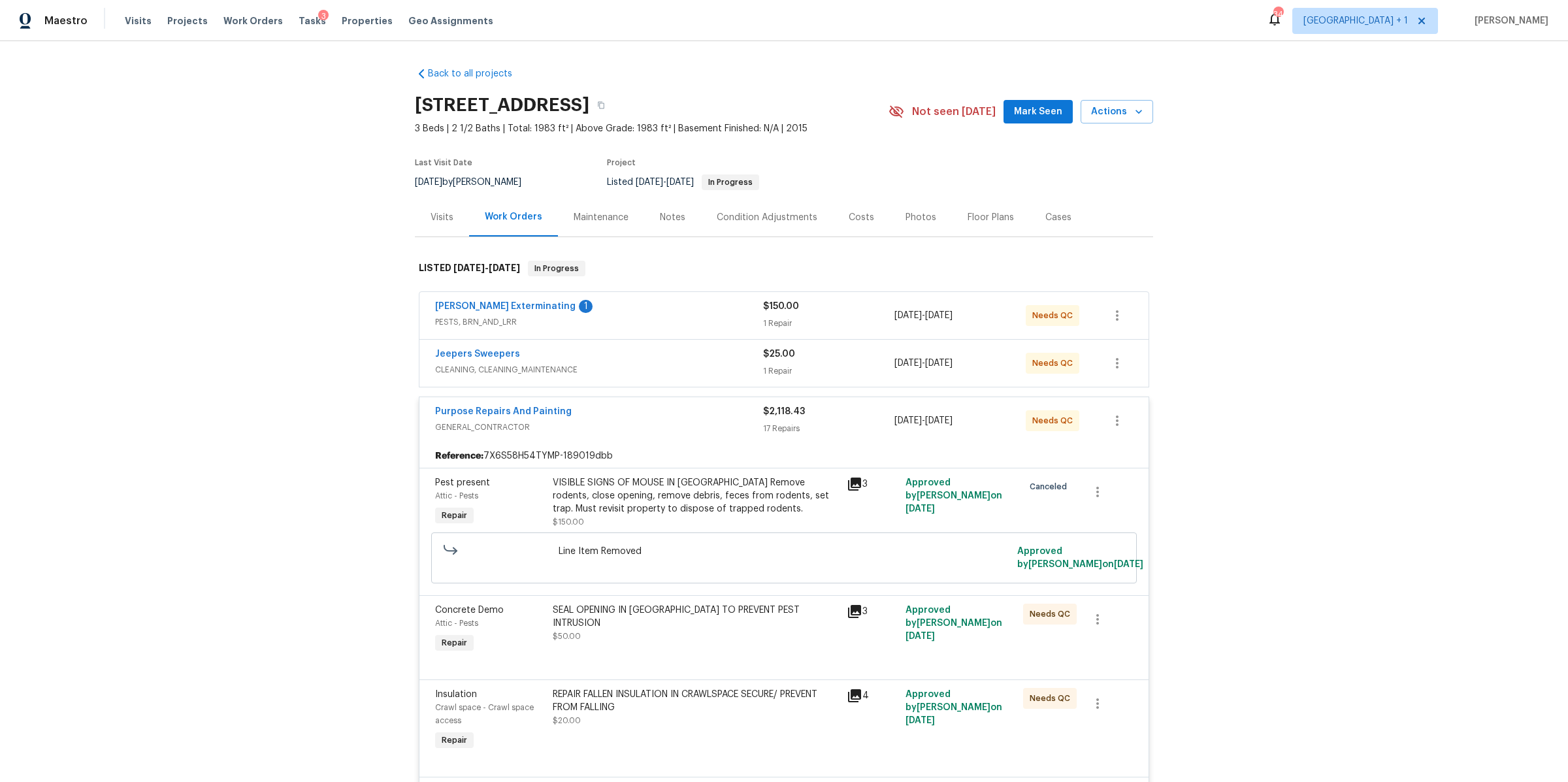
click at [671, 222] on div "Notes" at bounding box center [672, 217] width 26 height 13
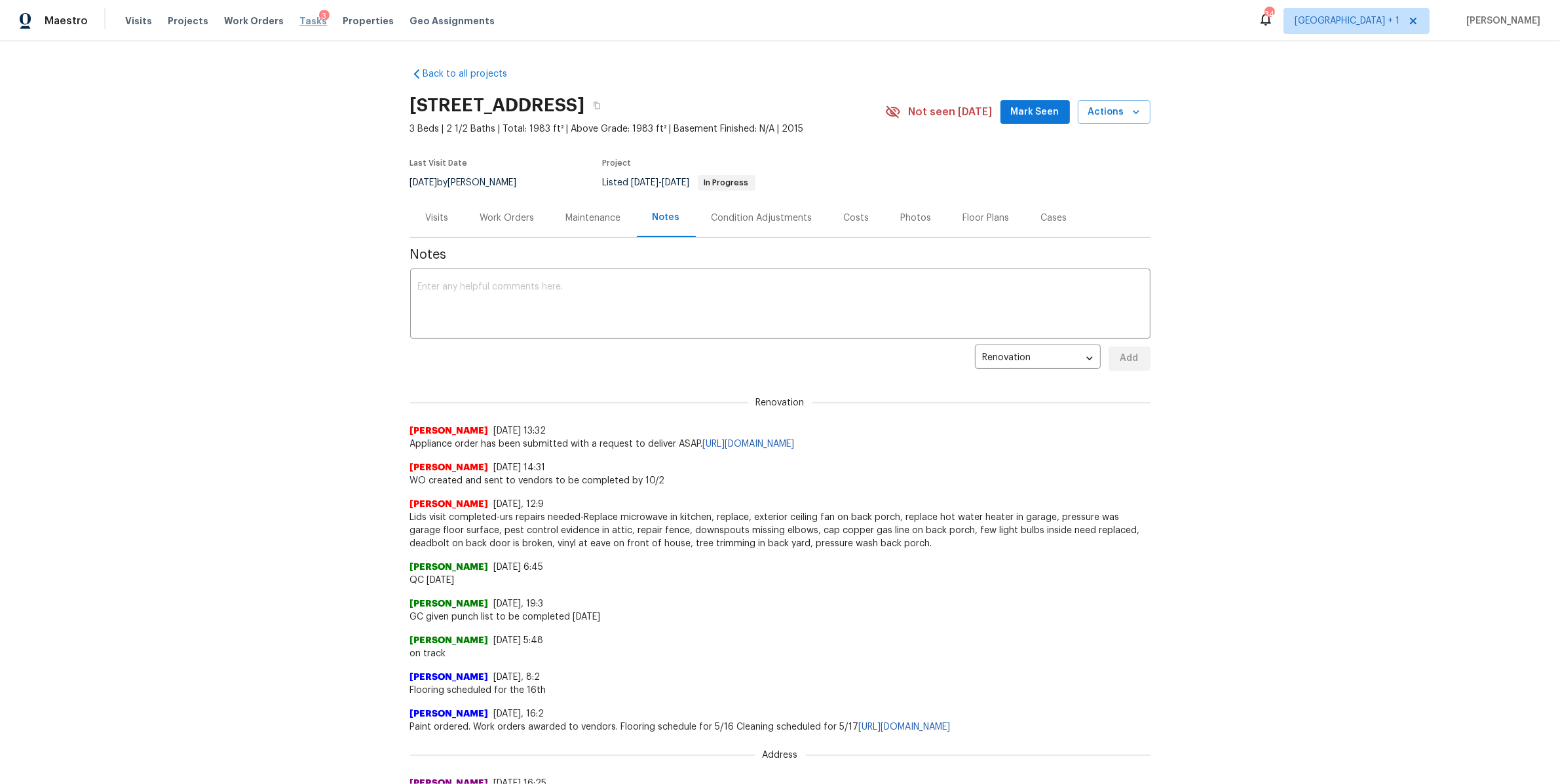
click at [301, 21] on span "Tasks" at bounding box center [313, 21] width 28 height 10
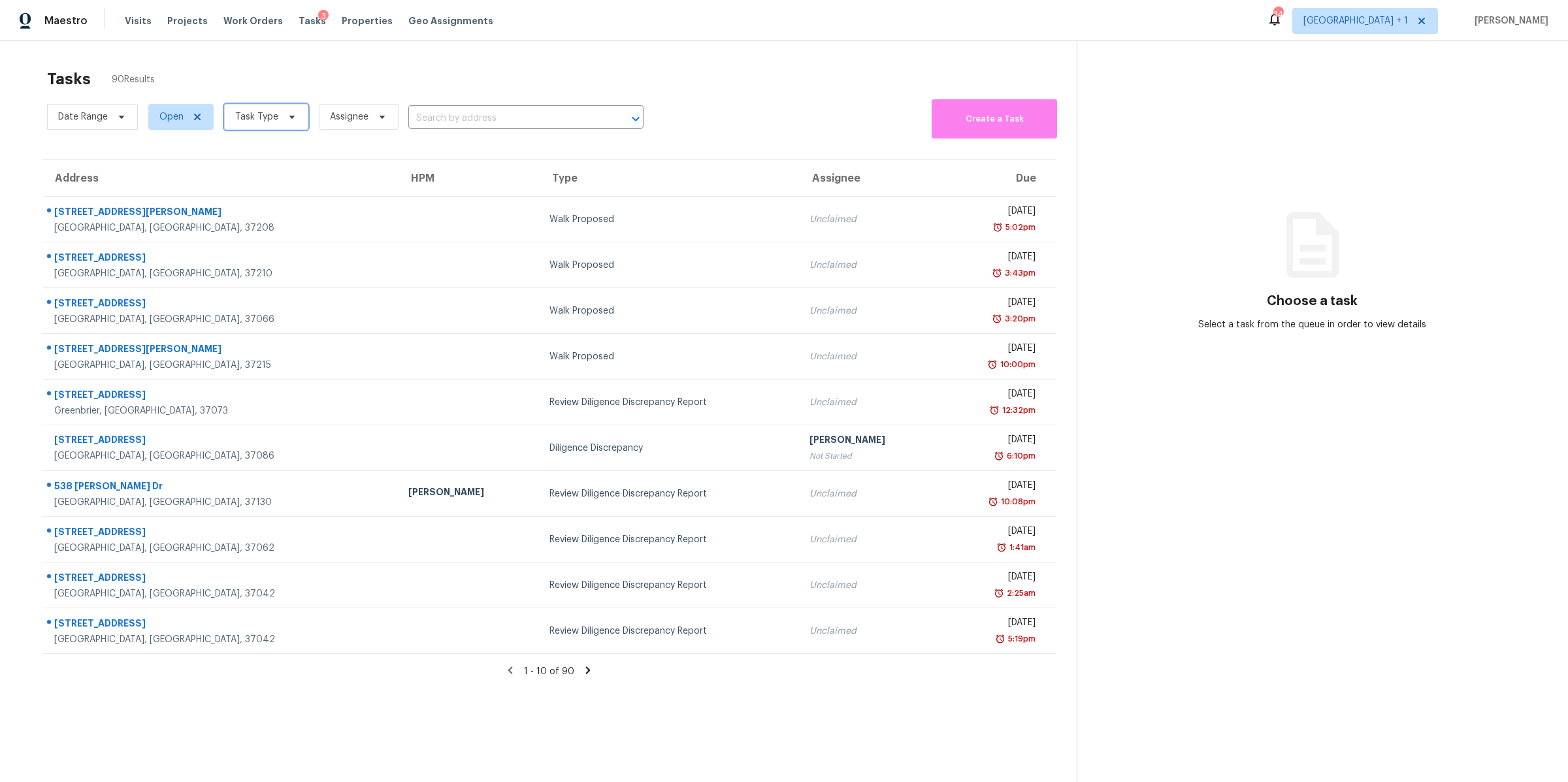
click at [284, 117] on span at bounding box center [290, 117] width 15 height 10
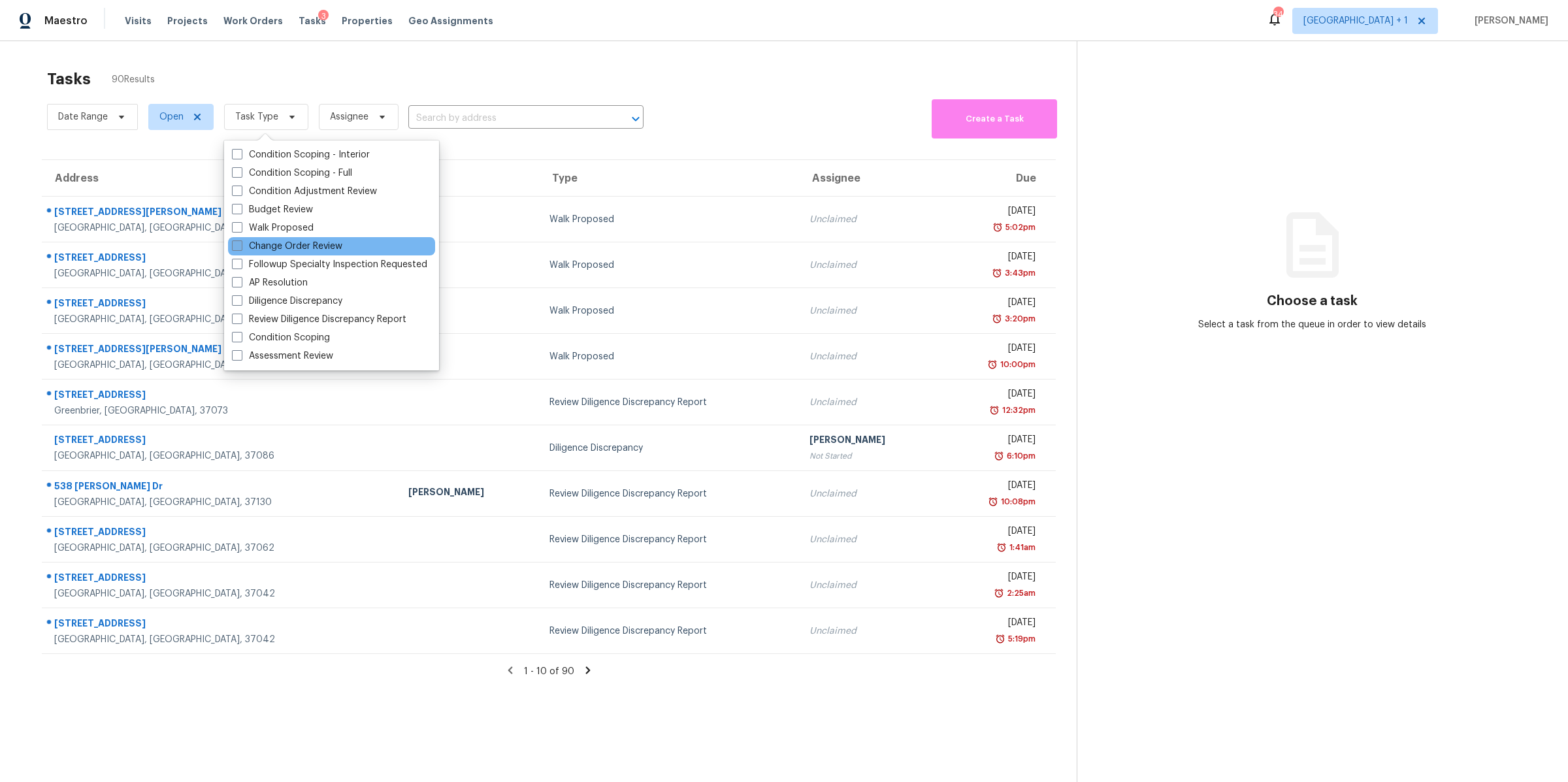
click at [289, 244] on label "Change Order Review" at bounding box center [287, 246] width 110 height 13
click at [241, 244] on input "Change Order Review" at bounding box center [236, 244] width 9 height 9
checkbox input "true"
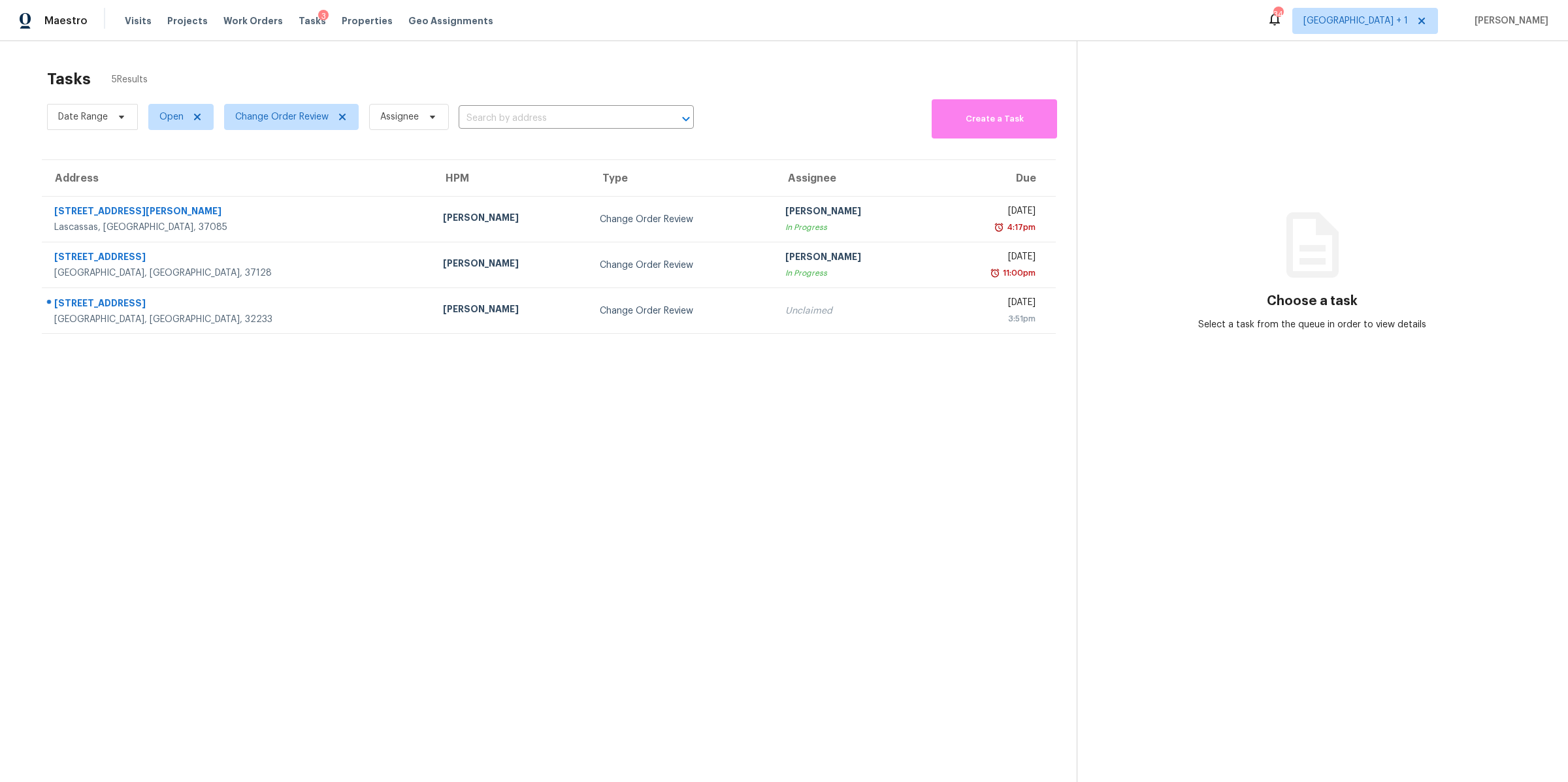
click at [114, 302] on div "102 Courageous Ct N # 102" at bounding box center [238, 305] width 368 height 16
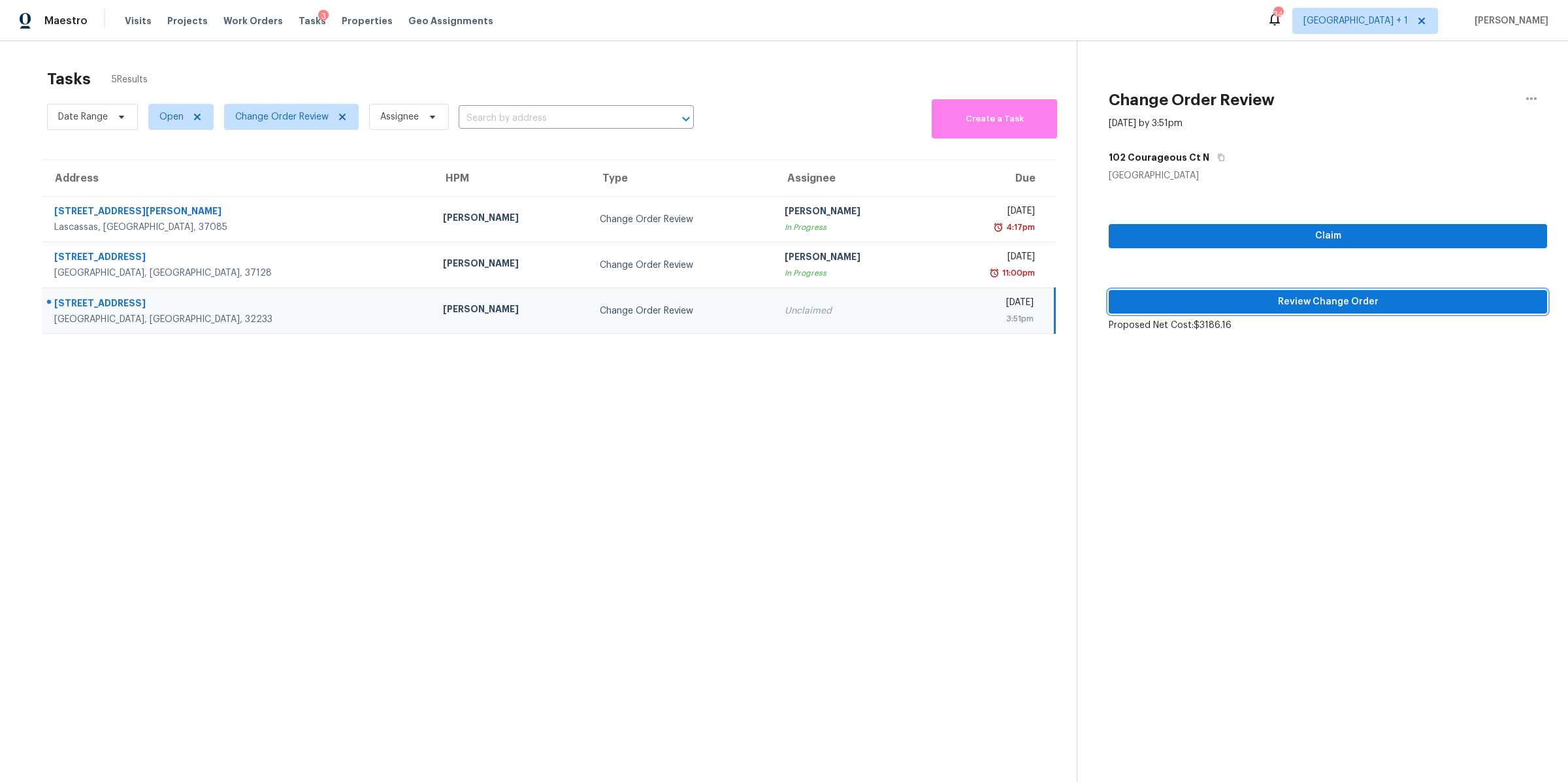
click at [1225, 299] on span "Review Change Order" at bounding box center [1328, 302] width 418 height 16
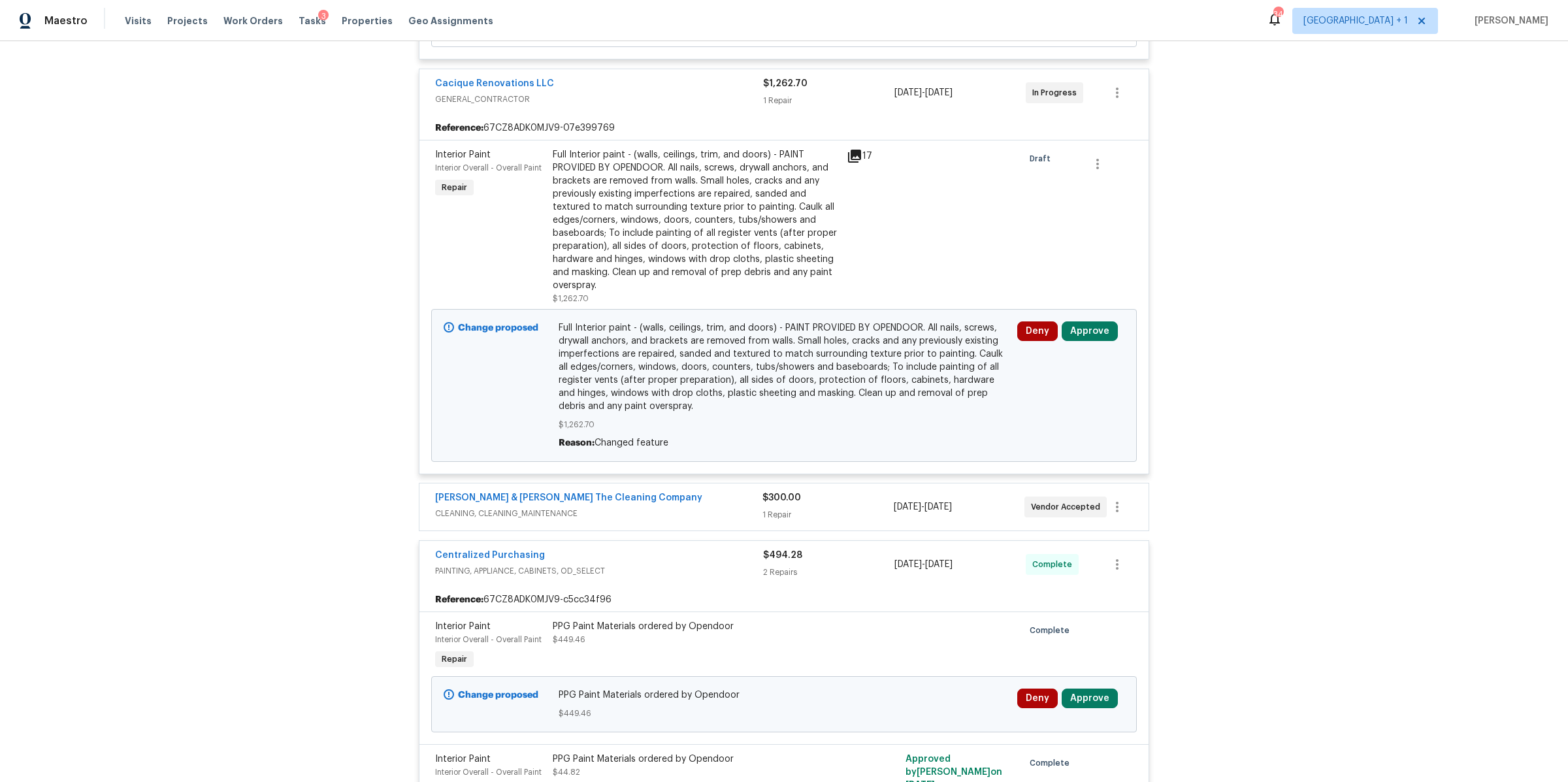
scroll to position [536, 0]
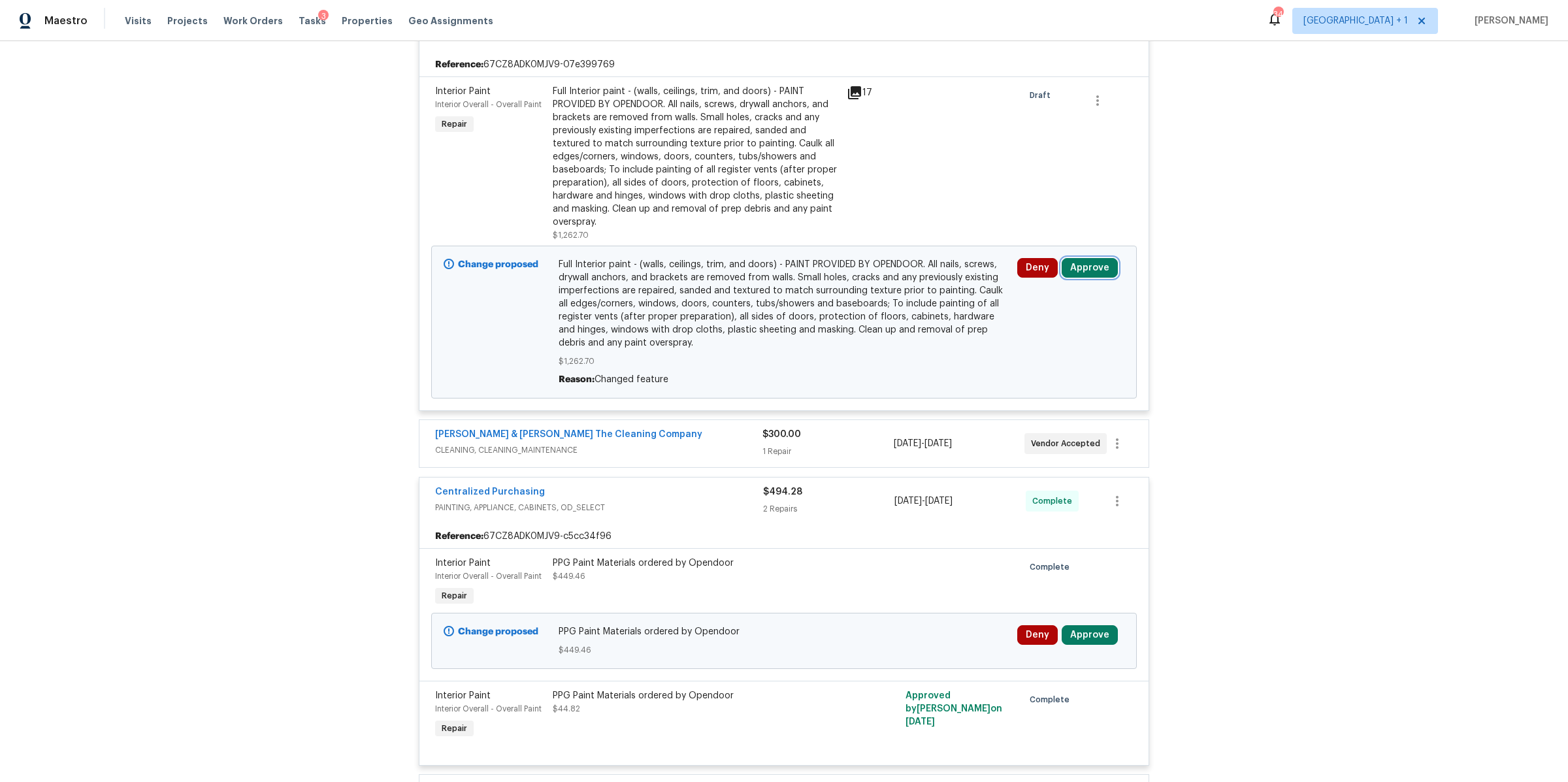
click at [1074, 265] on button "Approve" at bounding box center [1089, 268] width 56 height 20
click at [920, 268] on div "Approve Cancel" at bounding box center [934, 281] width 209 height 26
click at [907, 274] on button "Approve" at bounding box center [896, 281] width 79 height 26
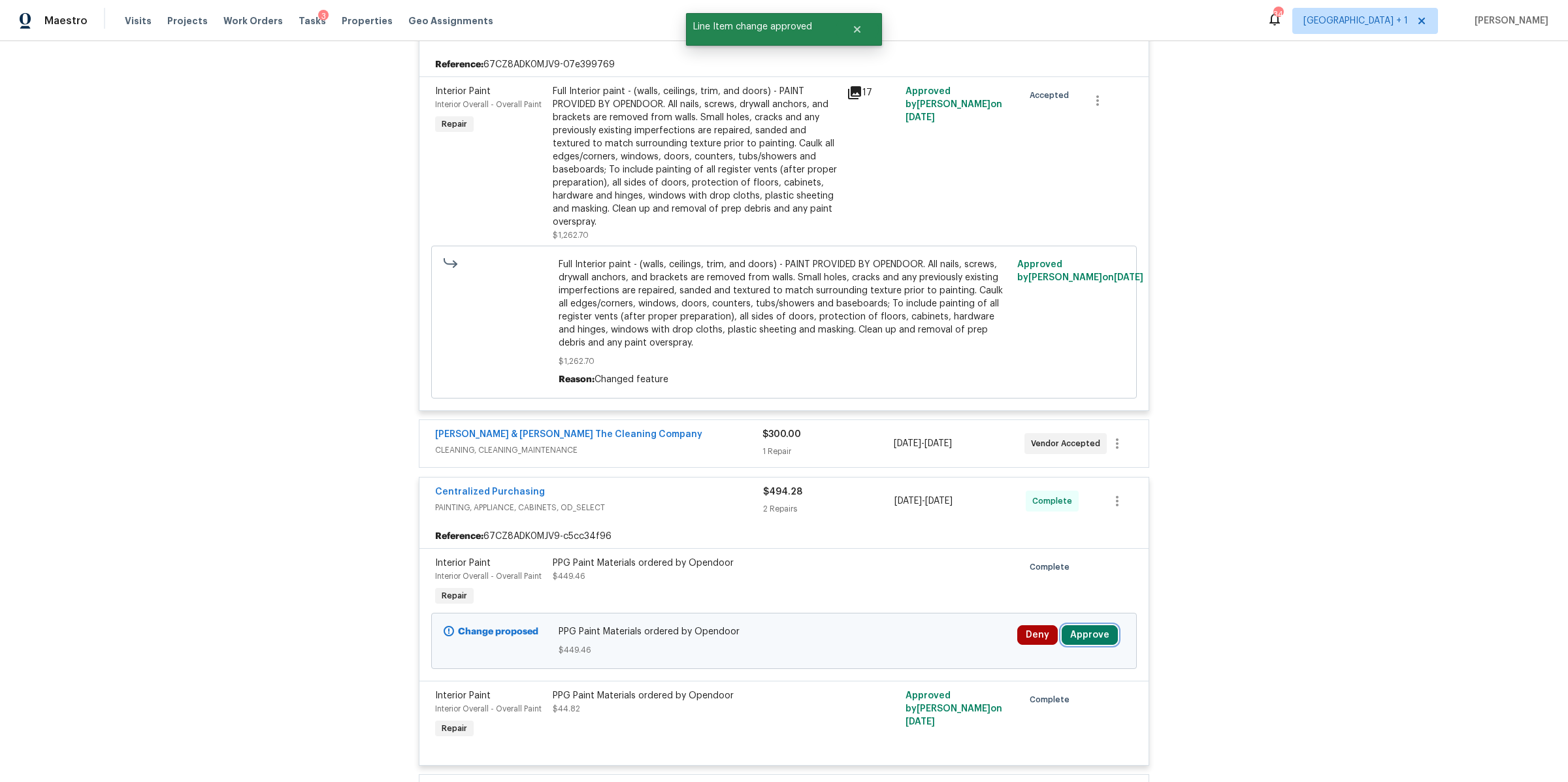
click at [1089, 639] on button "Approve" at bounding box center [1089, 634] width 56 height 20
click at [1028, 590] on span "Approve" at bounding box center [1046, 595] width 36 height 9
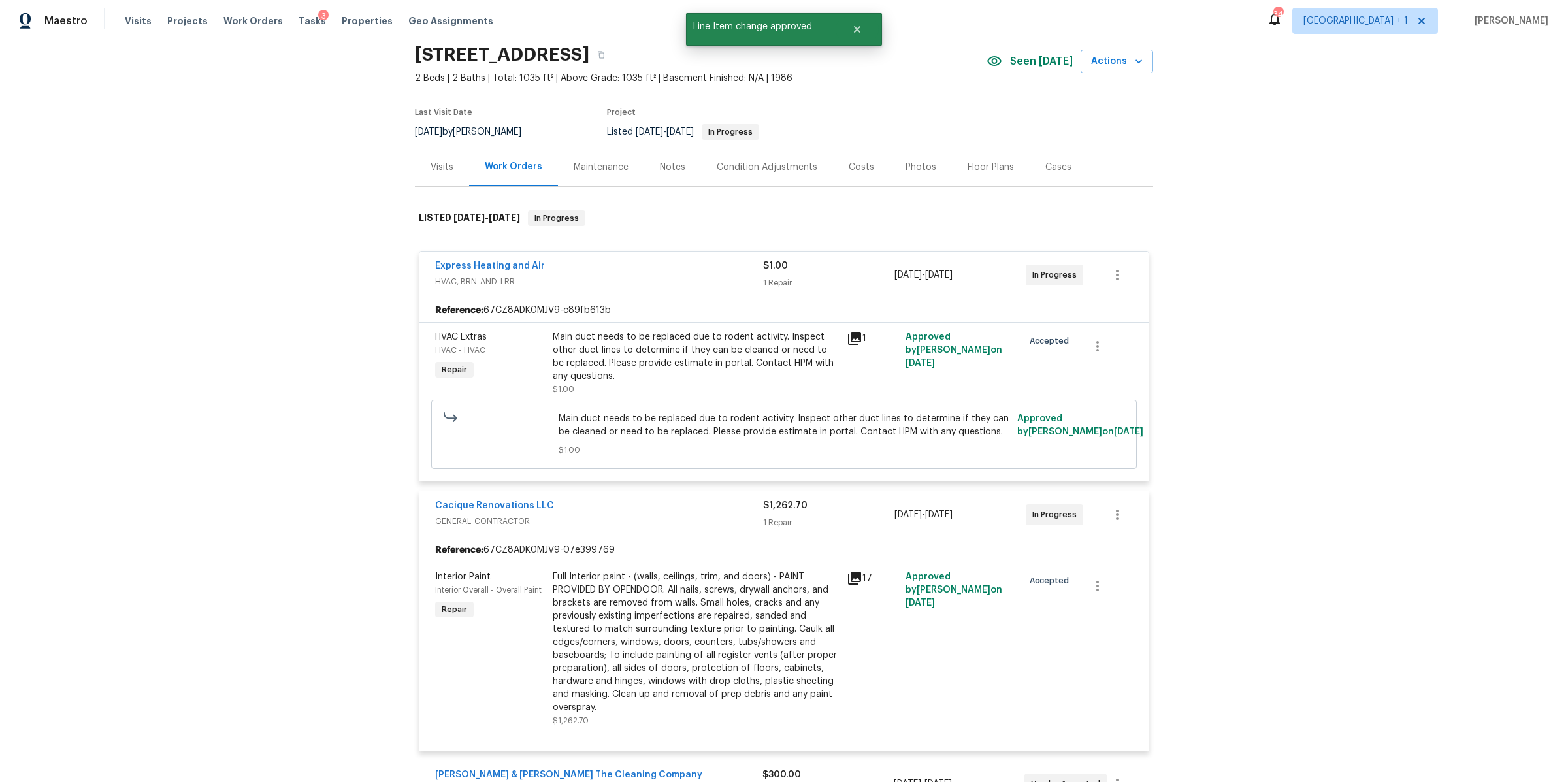
scroll to position [0, 0]
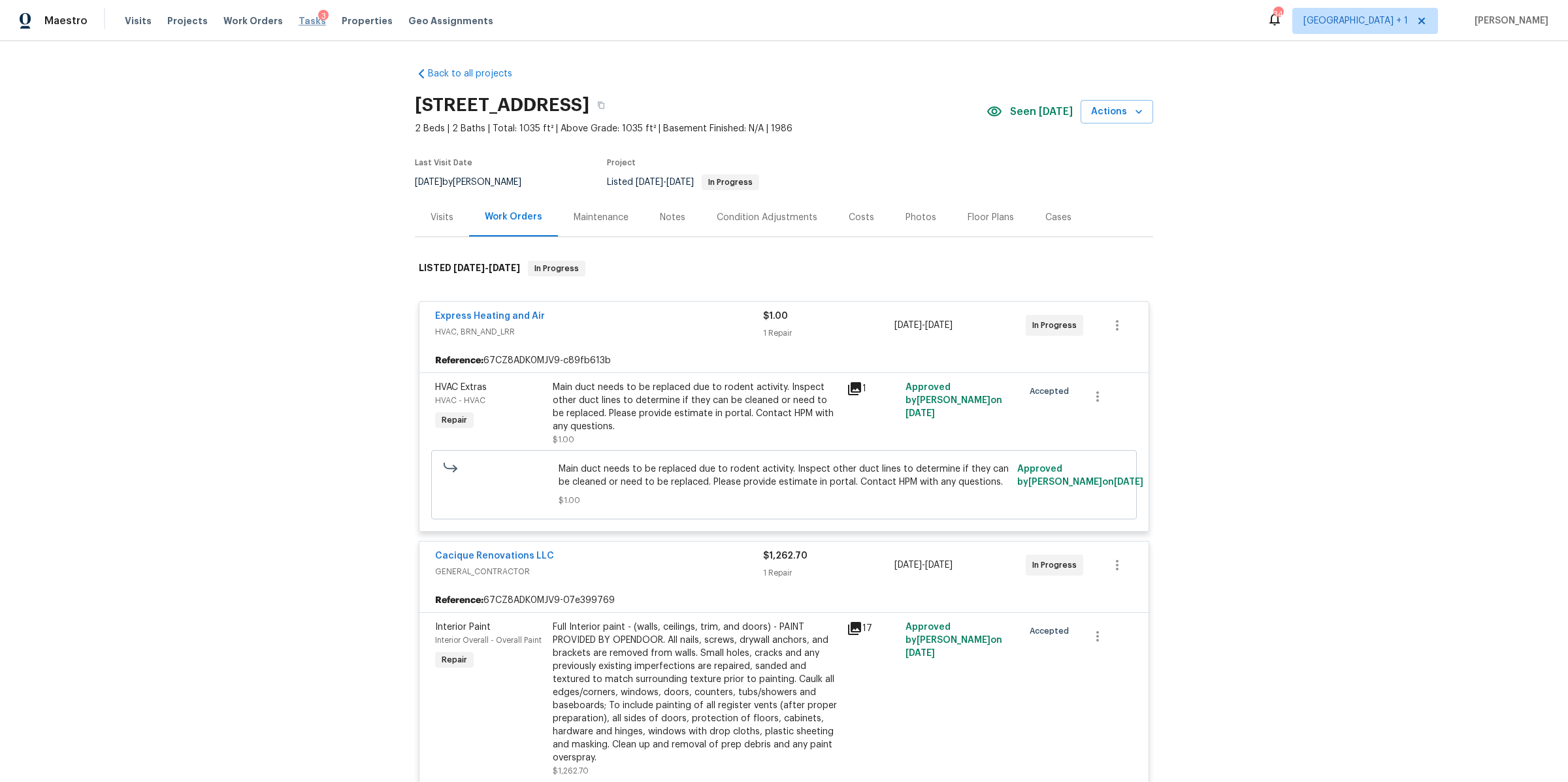
click at [299, 20] on span "Tasks" at bounding box center [312, 21] width 28 height 9
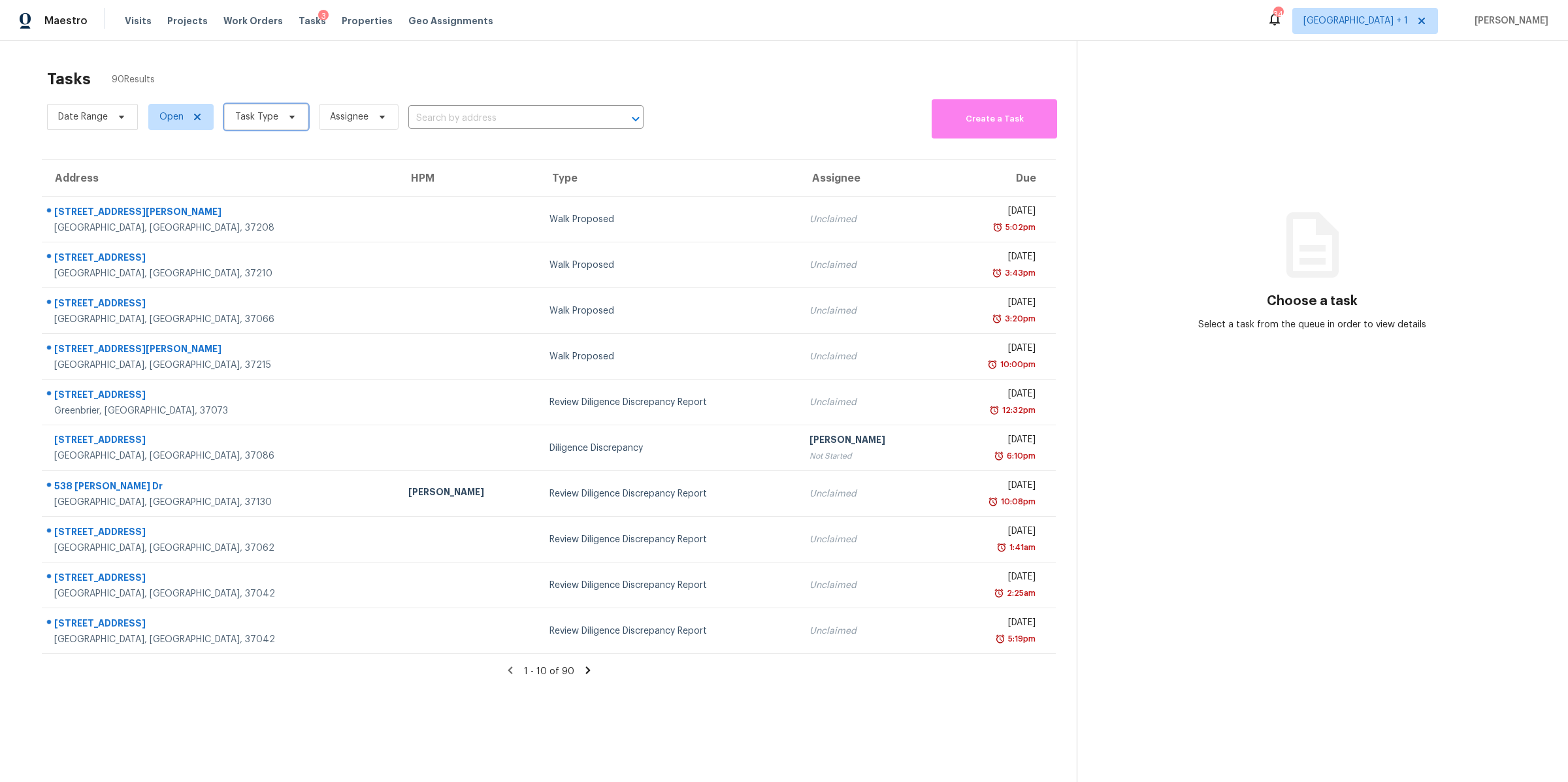
click at [278, 107] on span "Task Type" at bounding box center [267, 117] width 85 height 26
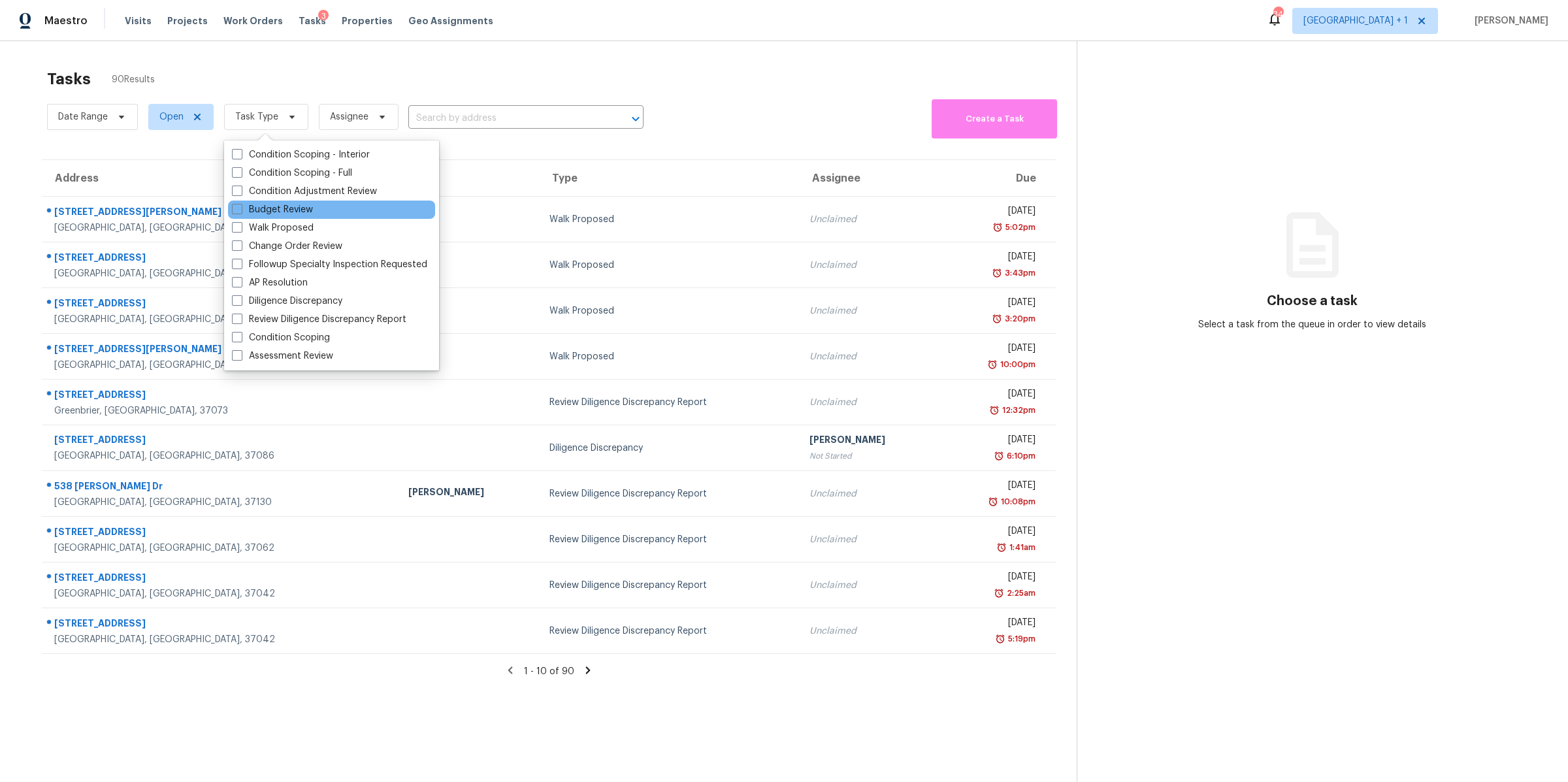
click at [289, 217] on div "Budget Review" at bounding box center [331, 209] width 207 height 18
click at [287, 211] on label "Budget Review" at bounding box center [273, 209] width 81 height 13
click at [241, 211] on input "Budget Review" at bounding box center [236, 207] width 9 height 9
checkbox input "true"
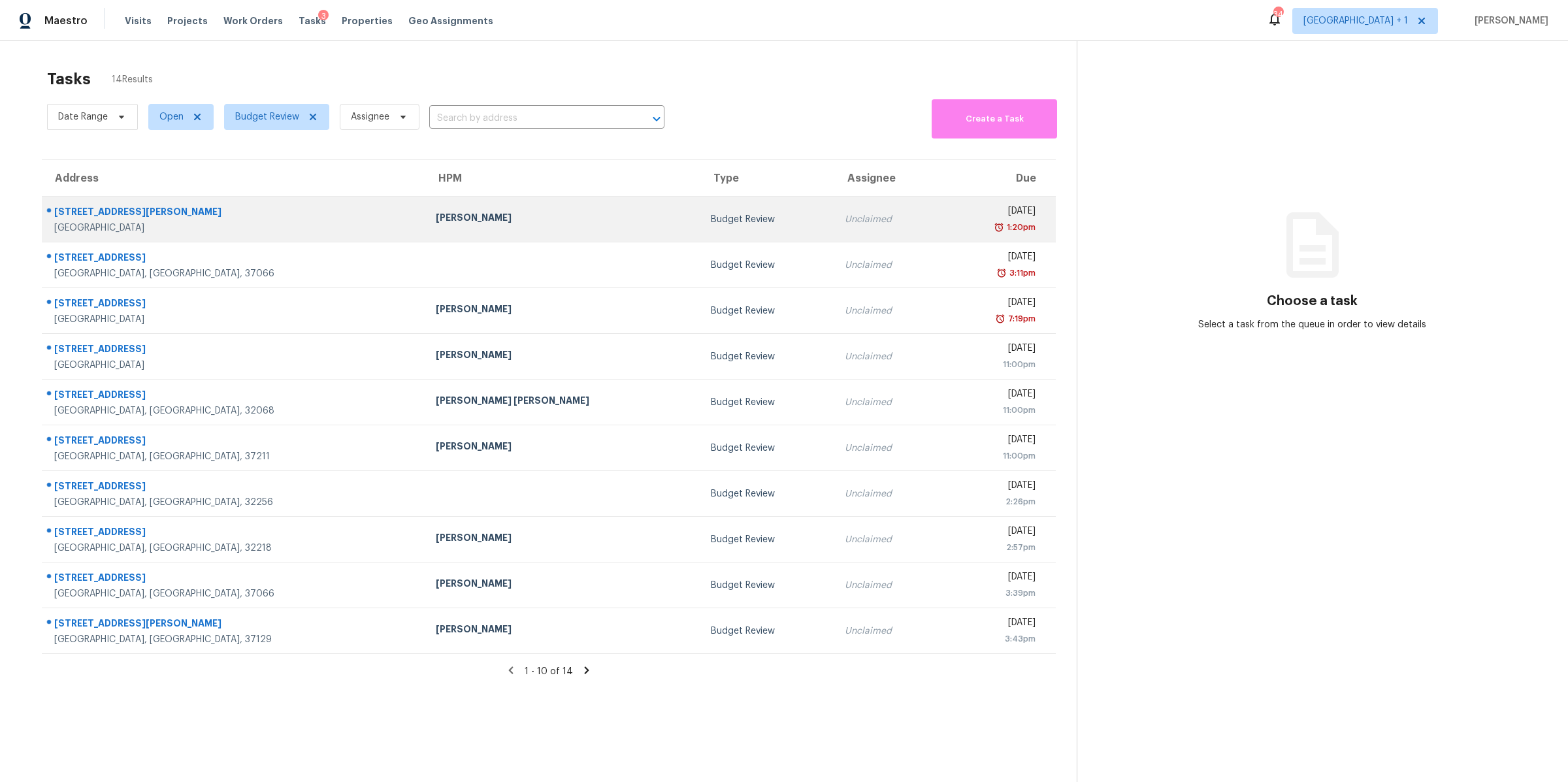
click at [111, 219] on div "1006 Adair Ave" at bounding box center [235, 213] width 361 height 16
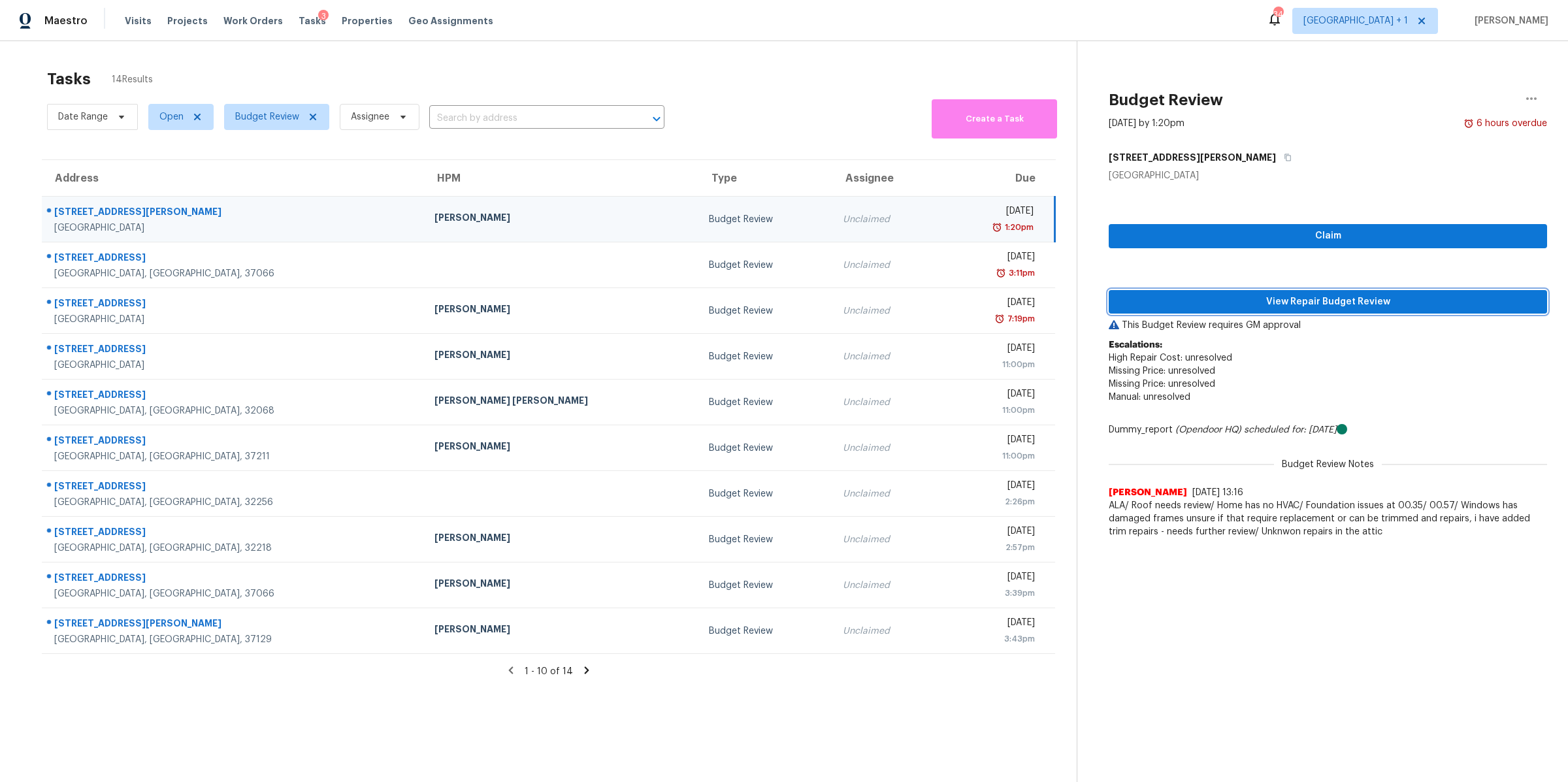
click at [1362, 297] on span "View Repair Budget Review" at bounding box center [1328, 302] width 418 height 16
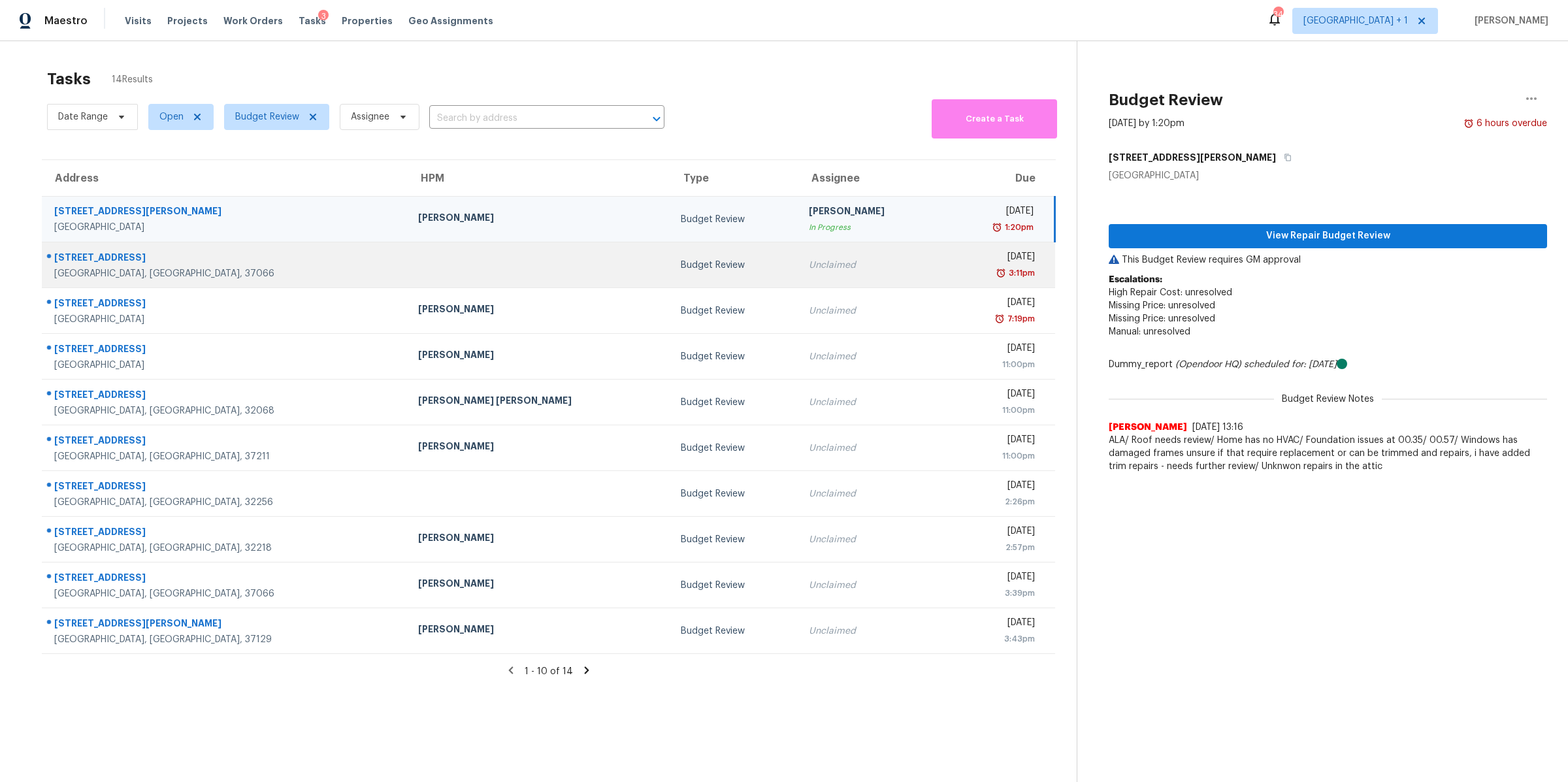
click at [90, 273] on div "Gallatin, TN, 37066" at bounding box center [225, 274] width 343 height 13
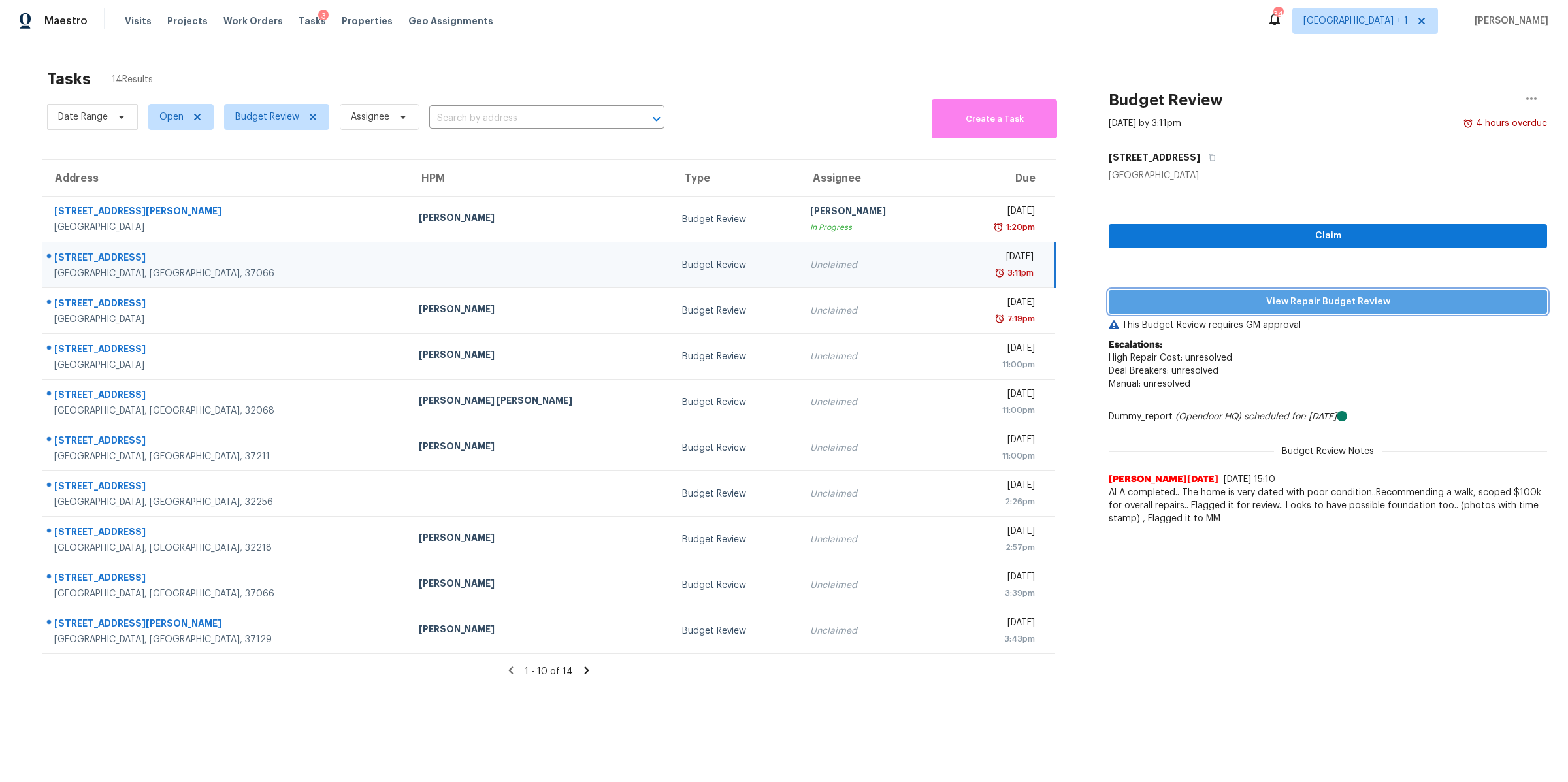
click at [1209, 297] on span "View Repair Budget Review" at bounding box center [1328, 302] width 418 height 16
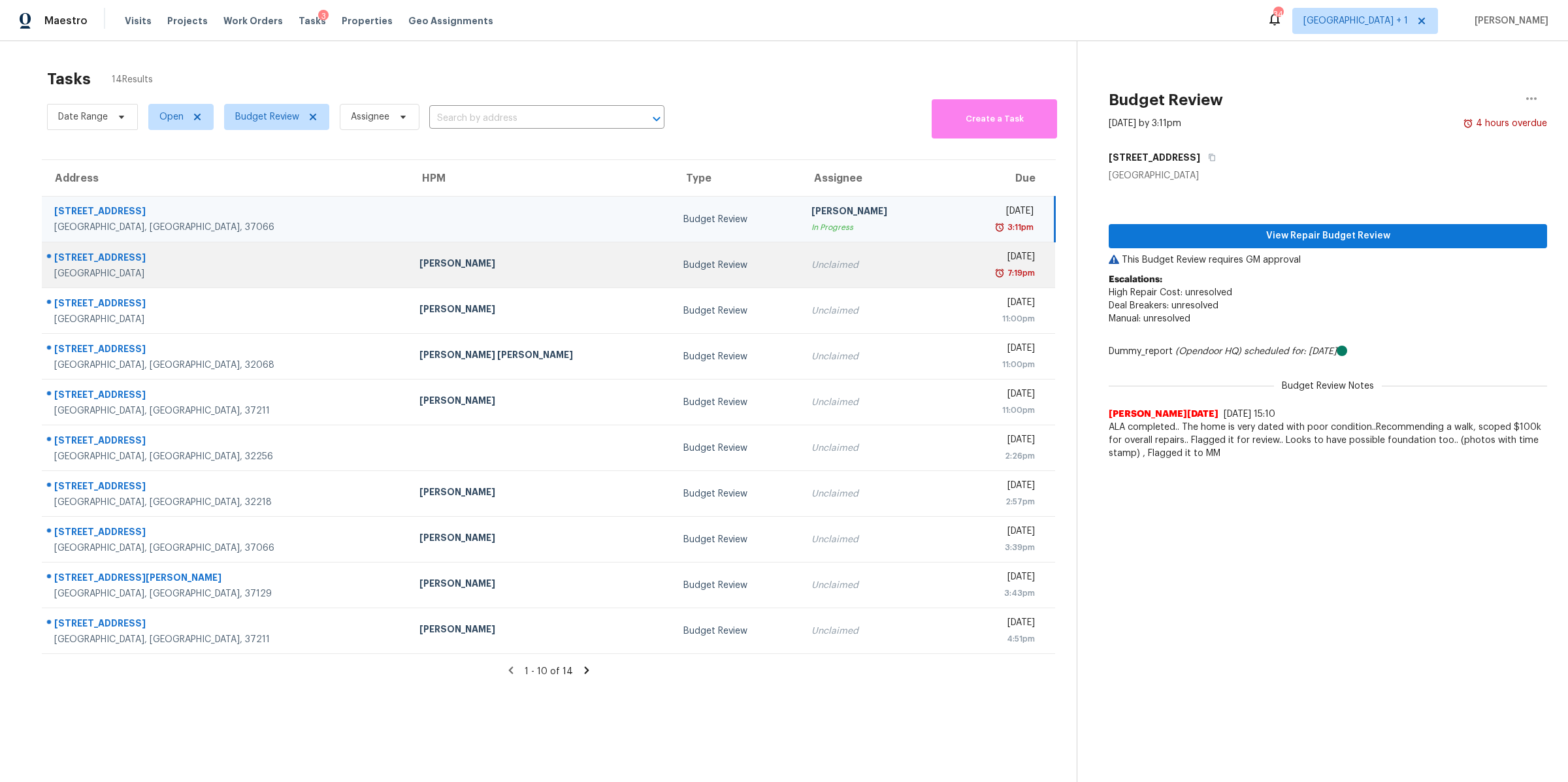
click at [207, 261] on div "4417 Ironhorse Way" at bounding box center [226, 259] width 344 height 16
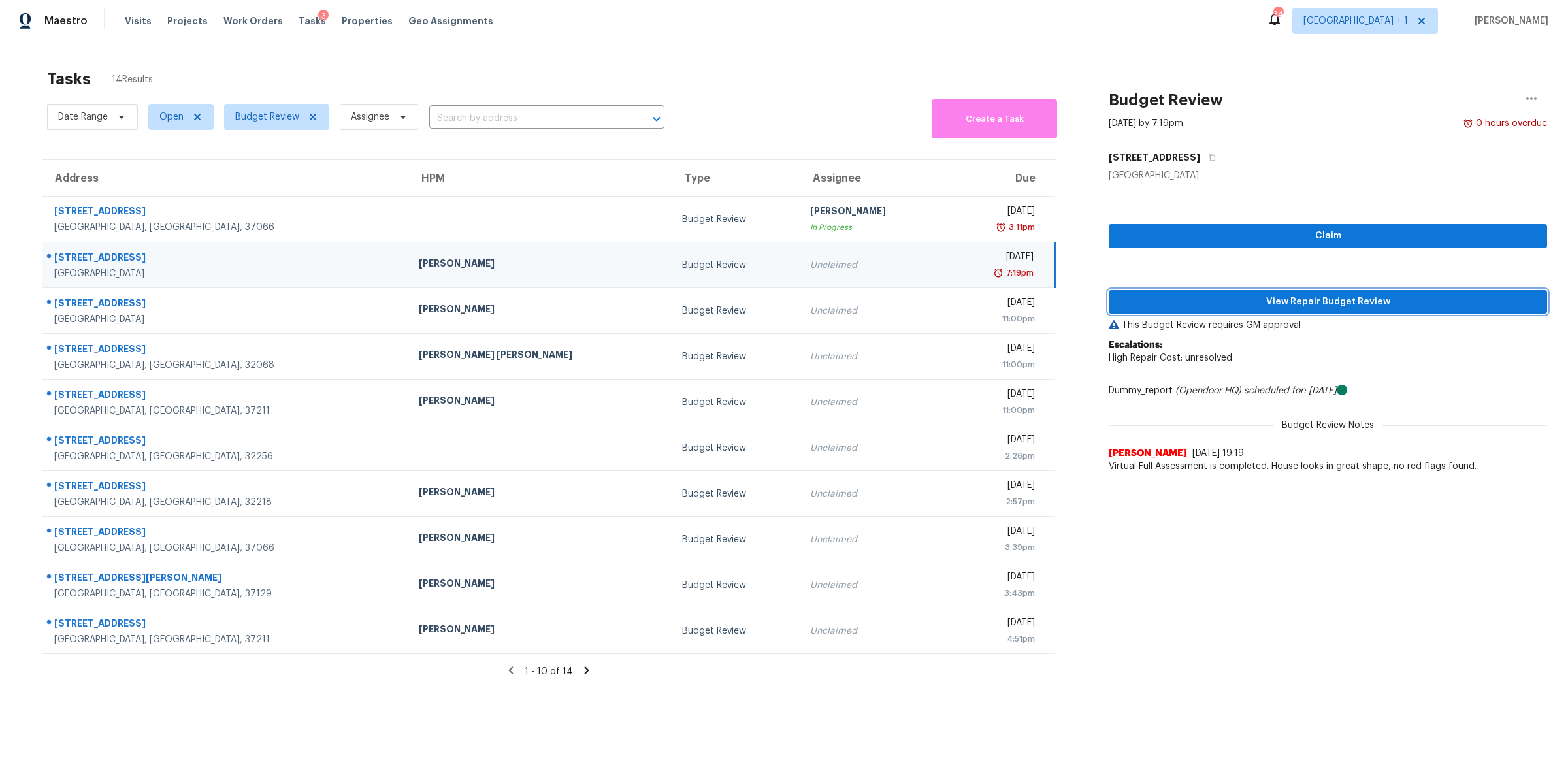
click at [1372, 297] on span "View Repair Budget Review" at bounding box center [1328, 302] width 418 height 16
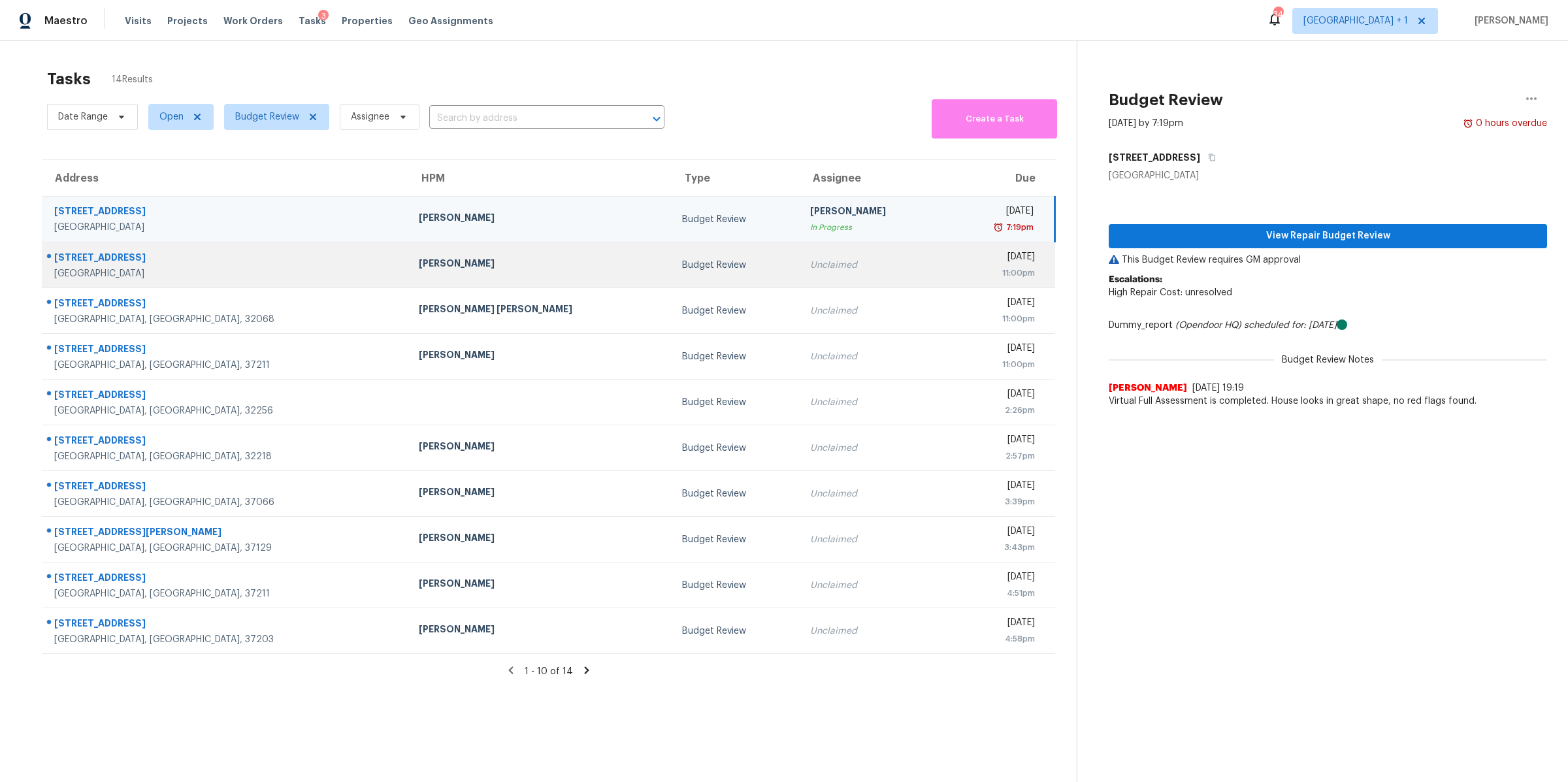
click at [218, 246] on td "1009 Queens Pl Spring Hill, TN, 37174" at bounding box center [224, 265] width 367 height 46
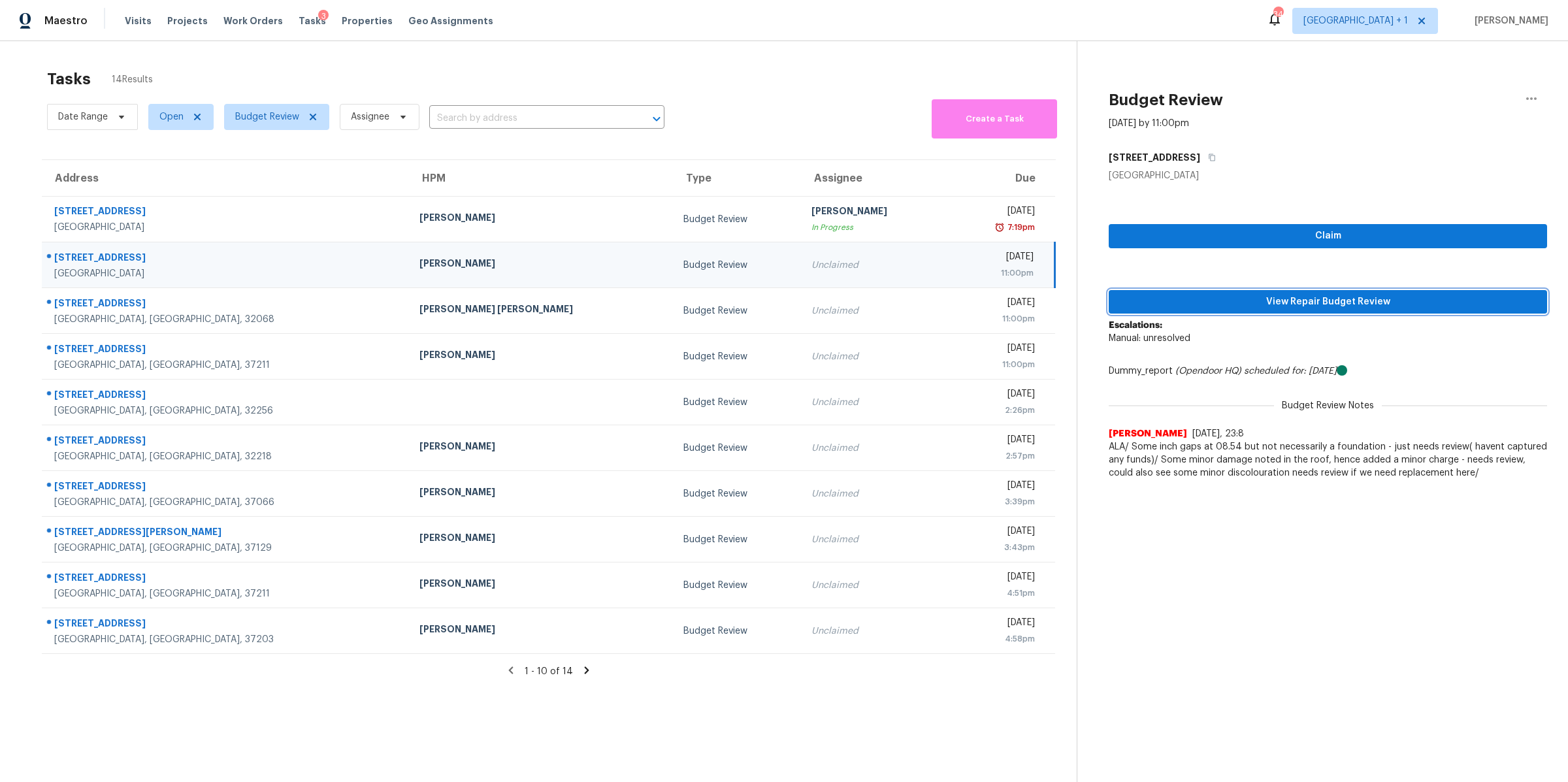
click at [1351, 294] on span "View Repair Budget Review" at bounding box center [1328, 302] width 418 height 16
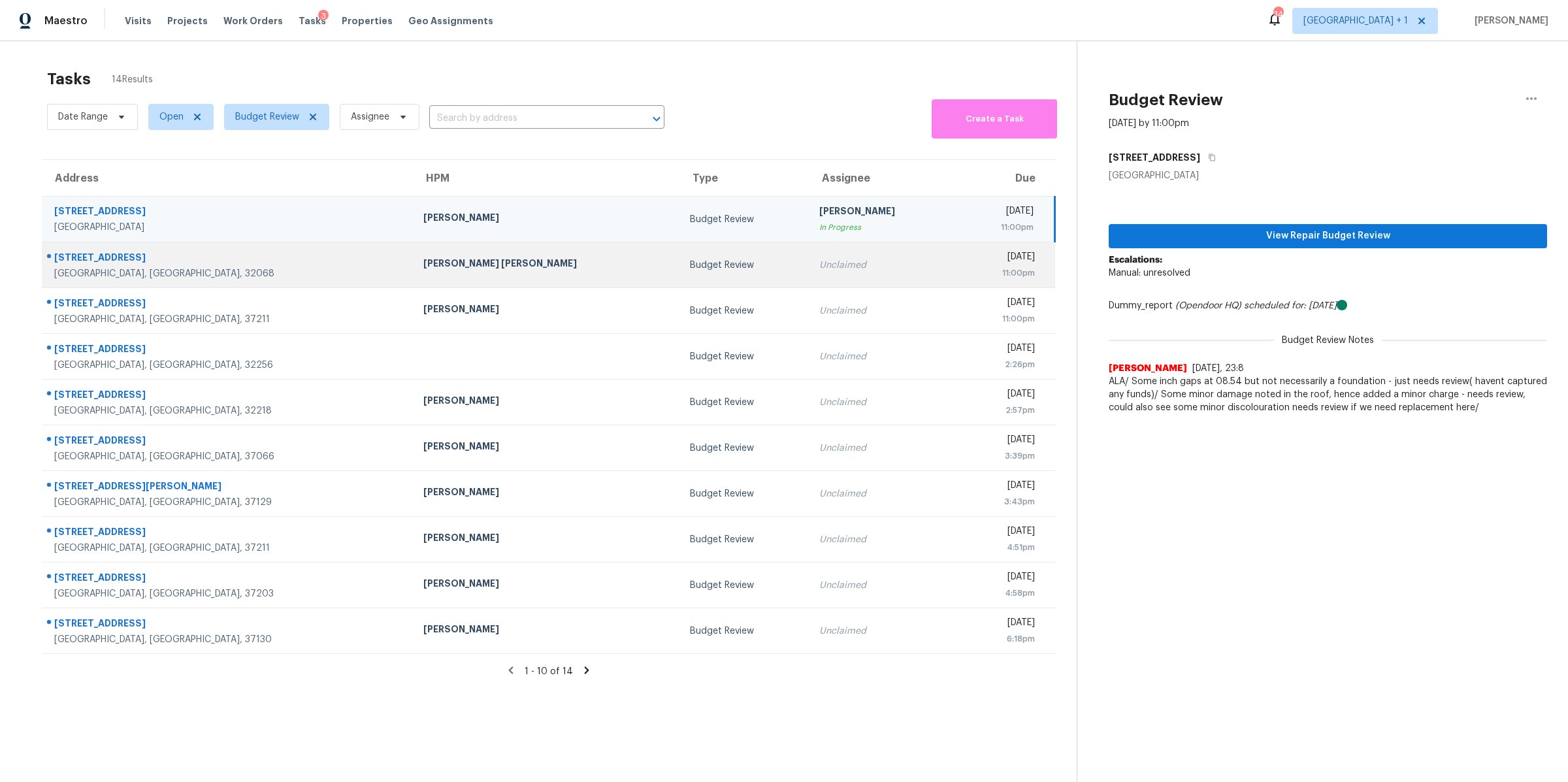
click at [102, 279] on div "Middleburg, FL, 32068" at bounding box center [228, 274] width 348 height 13
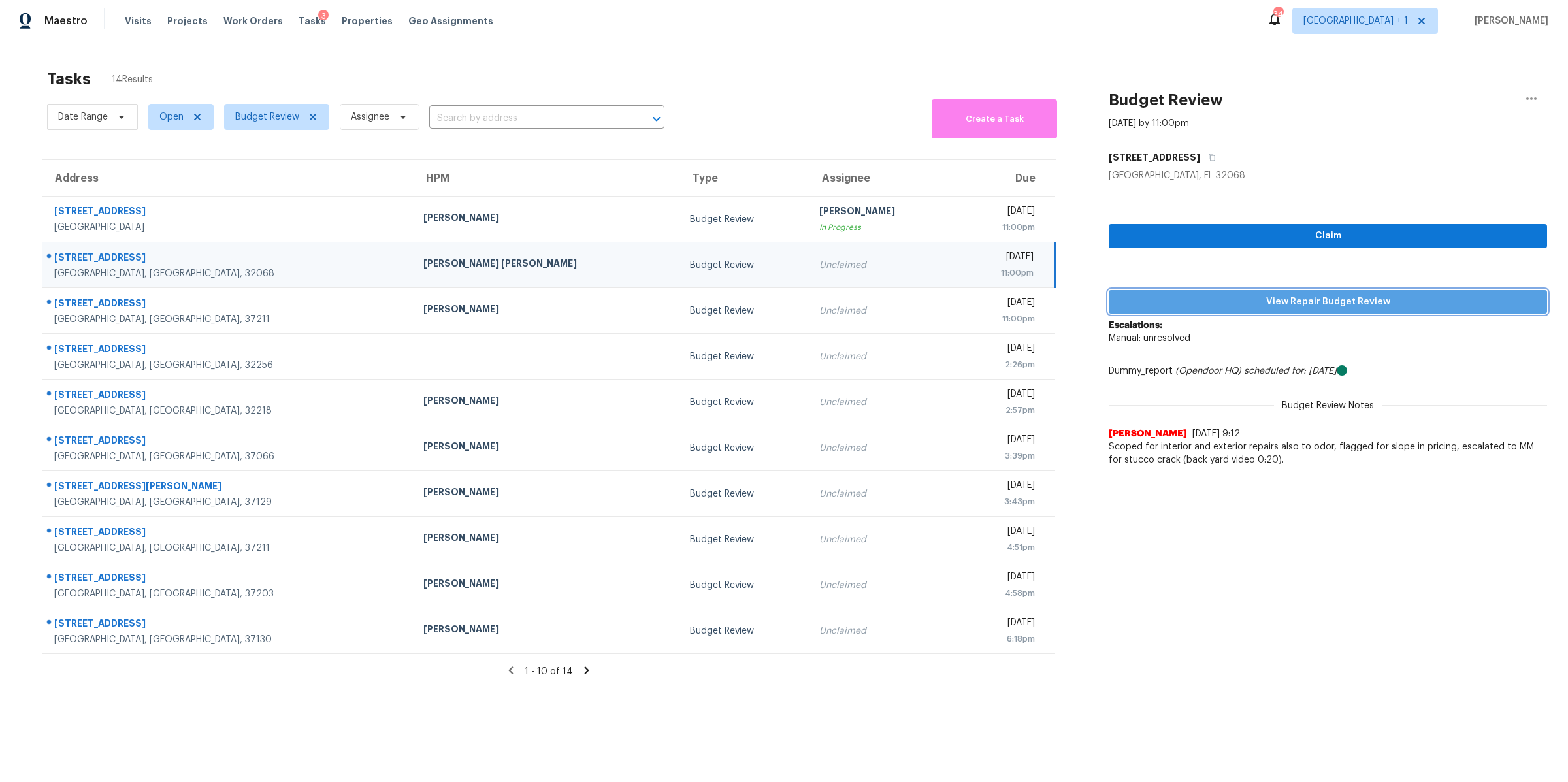
click at [1267, 302] on span "View Repair Budget Review" at bounding box center [1328, 302] width 418 height 16
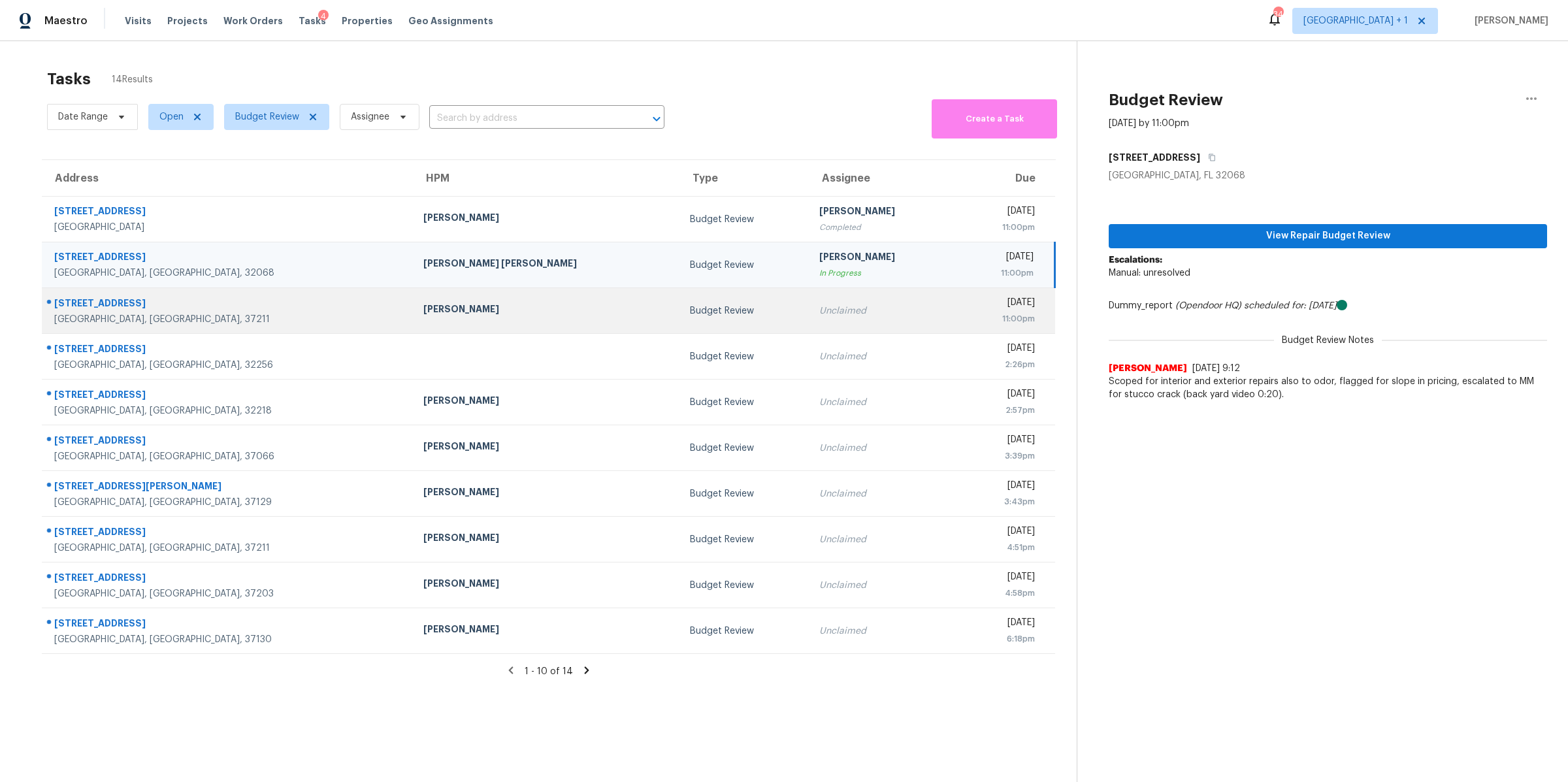
click at [69, 307] on div "1248 Brentwood Highlands Dr" at bounding box center [228, 305] width 348 height 16
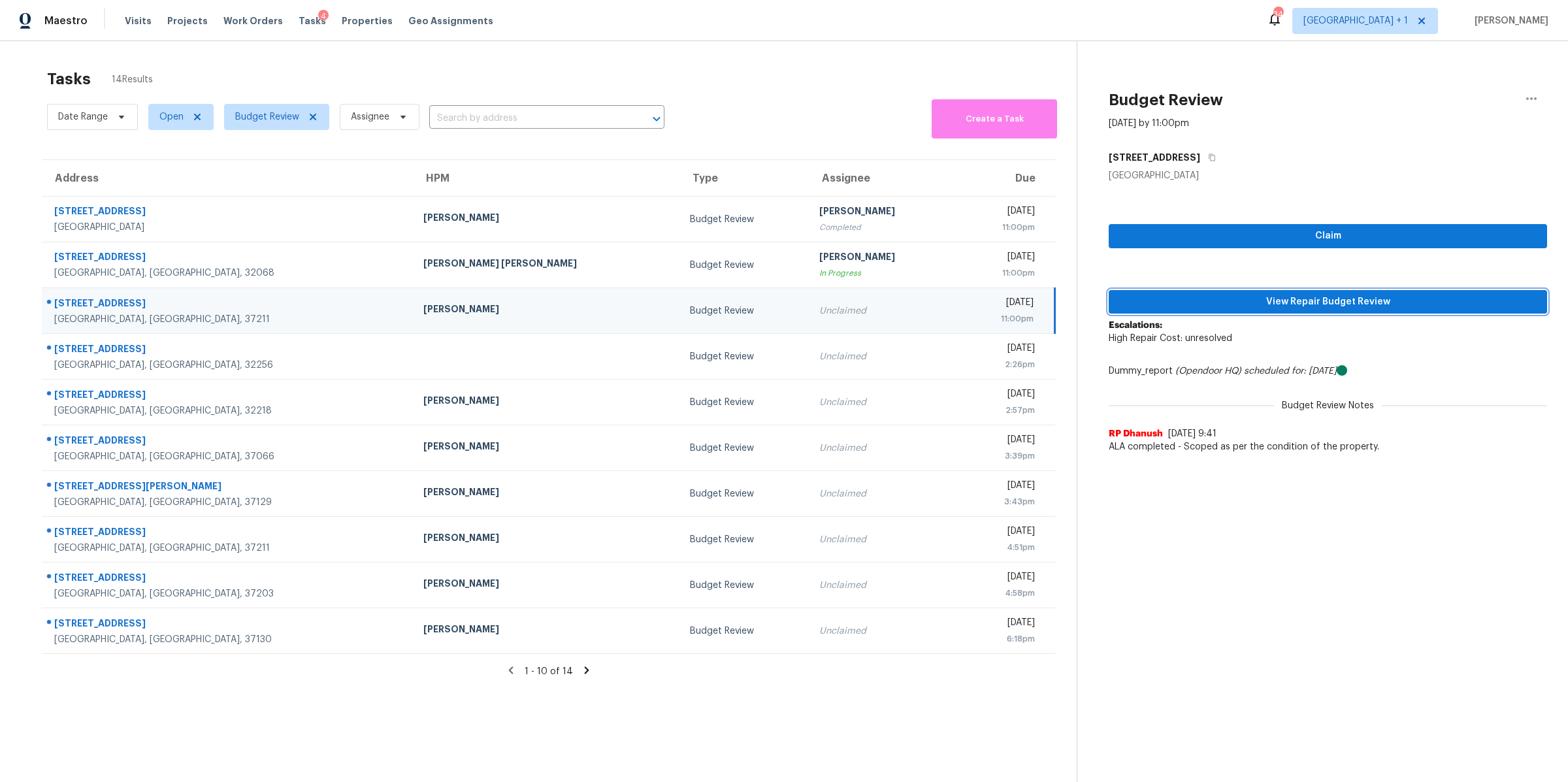
click at [1256, 300] on span "View Repair Budget Review" at bounding box center [1328, 302] width 418 height 16
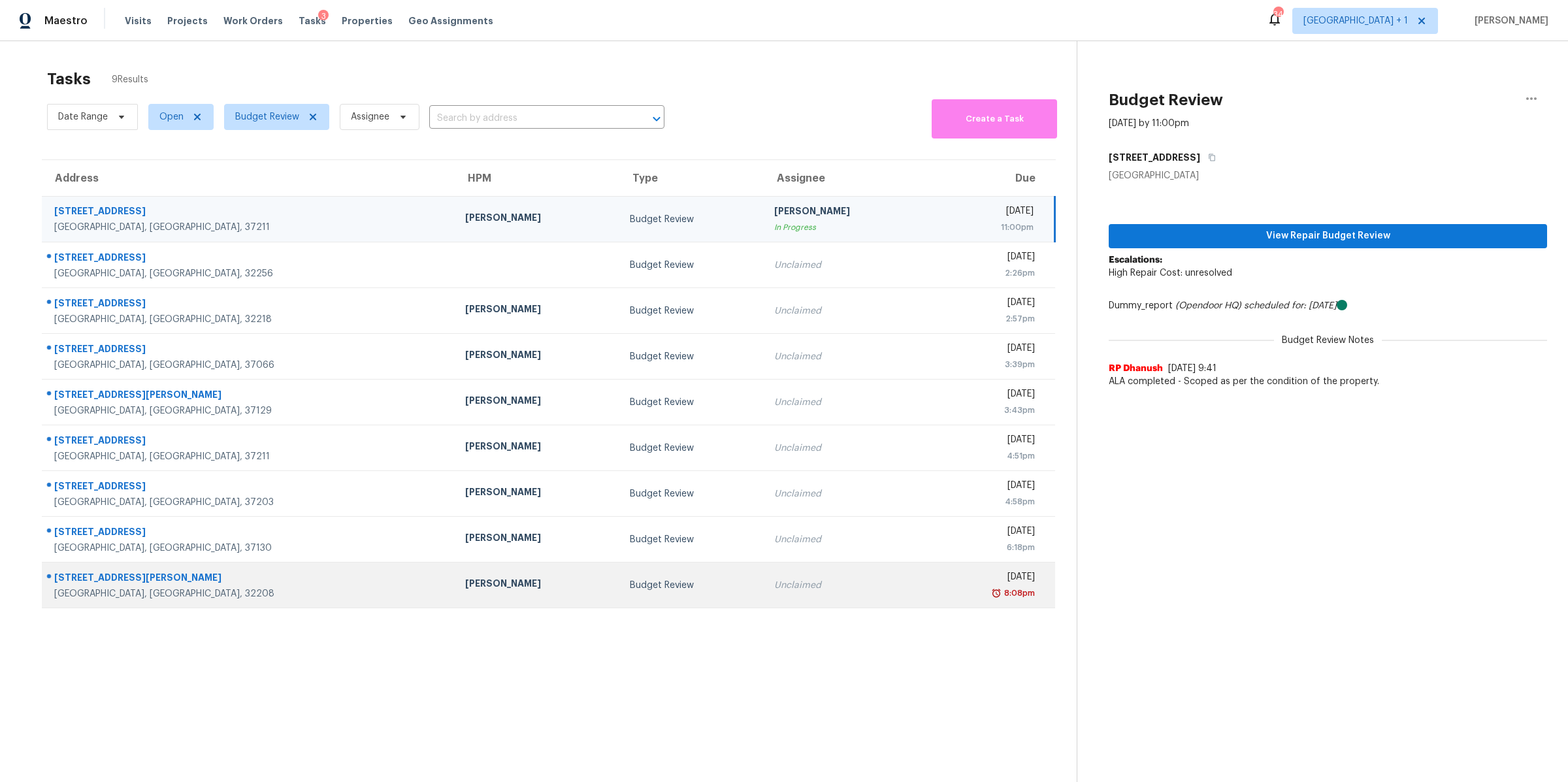
click at [91, 587] on div "3125 Lansdell Dr" at bounding box center [249, 579] width 390 height 16
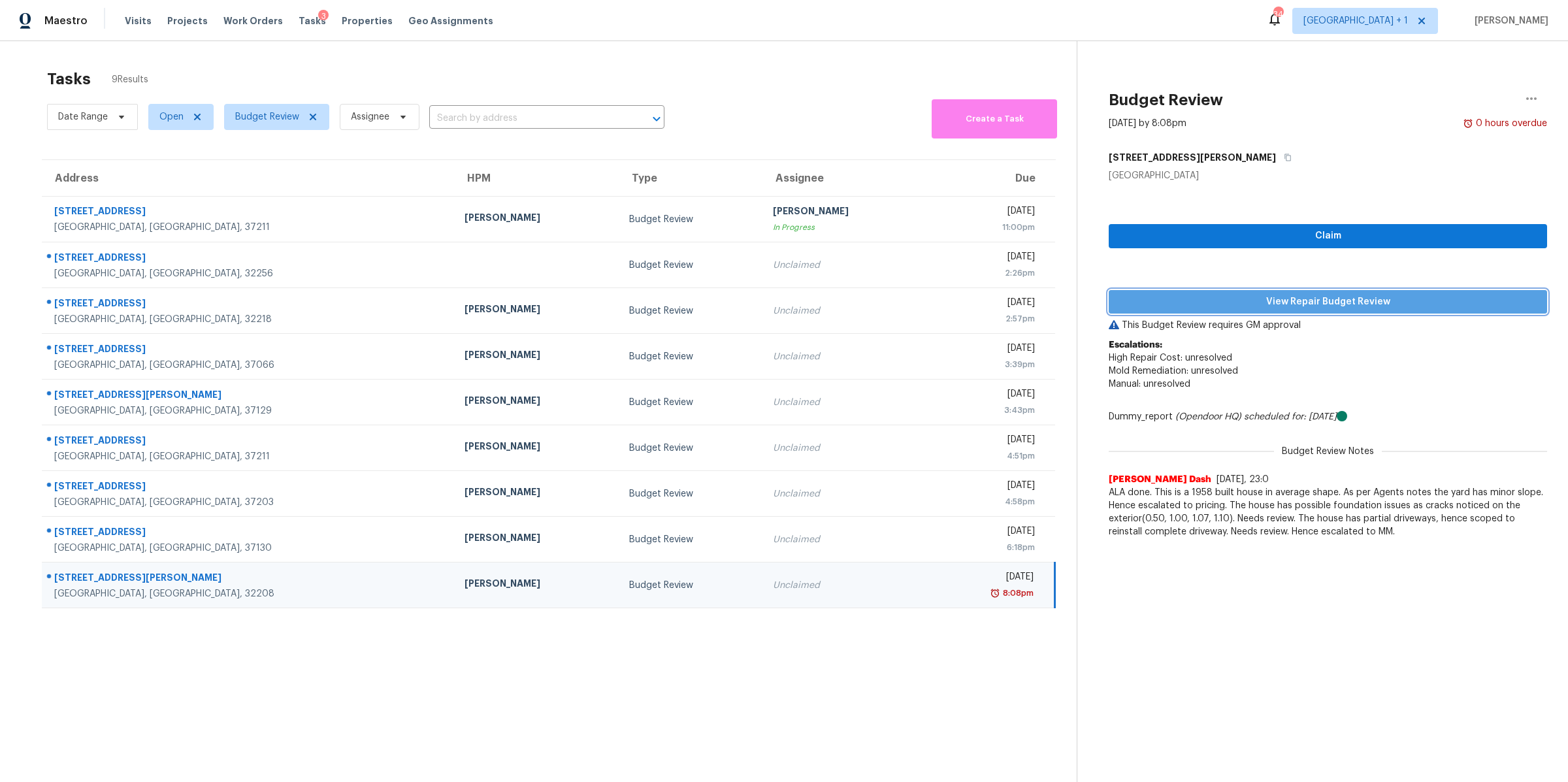
click at [1263, 309] on span "View Repair Budget Review" at bounding box center [1328, 302] width 418 height 16
